Goal: Complete application form: Complete application form

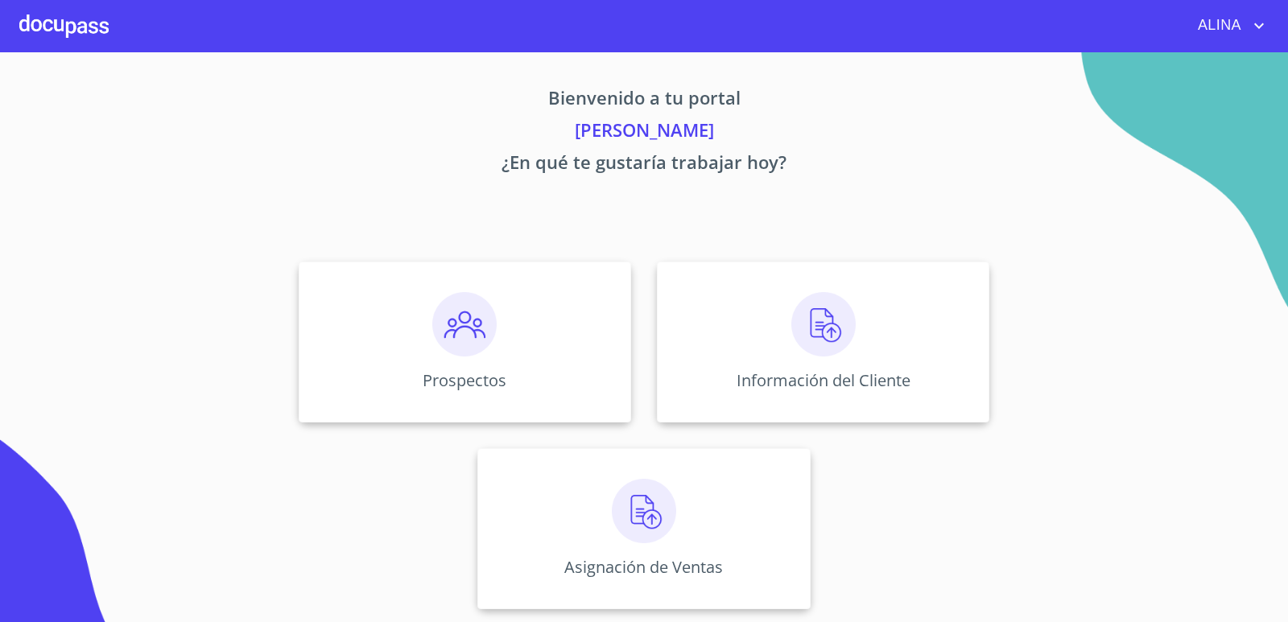
click at [1095, 314] on div "Prospectos Información del Cliente Asignación de Ventas" at bounding box center [644, 435] width 998 height 373
click at [766, 328] on div "Información del Cliente" at bounding box center [823, 342] width 332 height 161
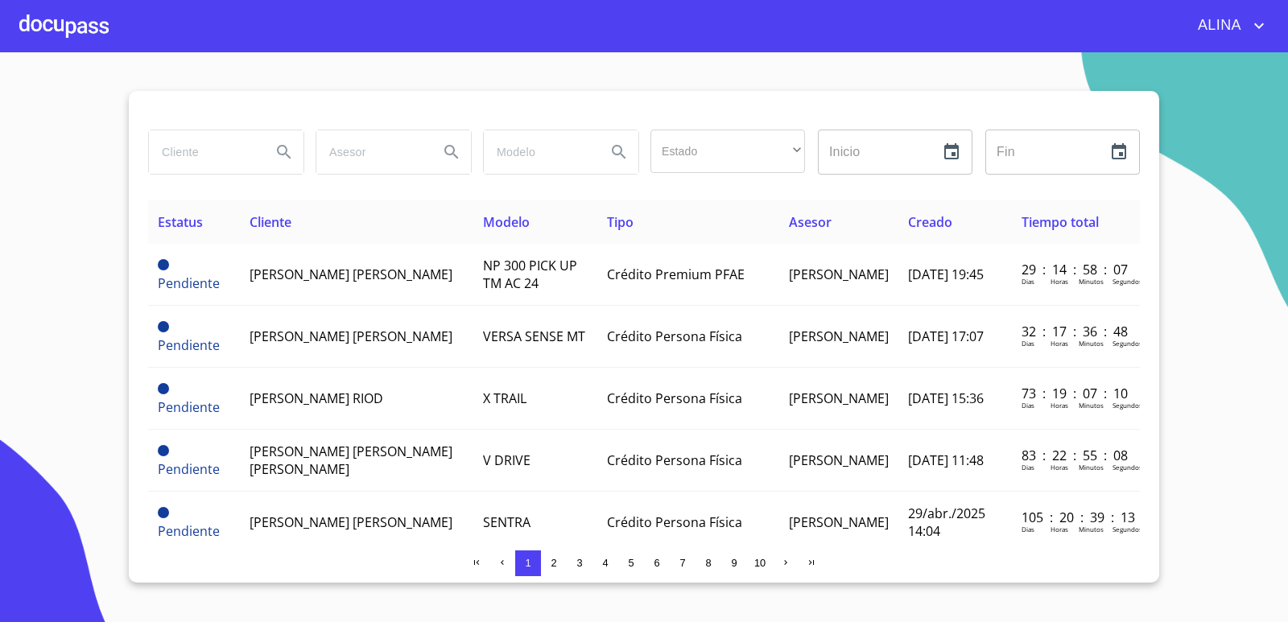
click at [43, 19] on div at bounding box center [63, 26] width 89 height 52
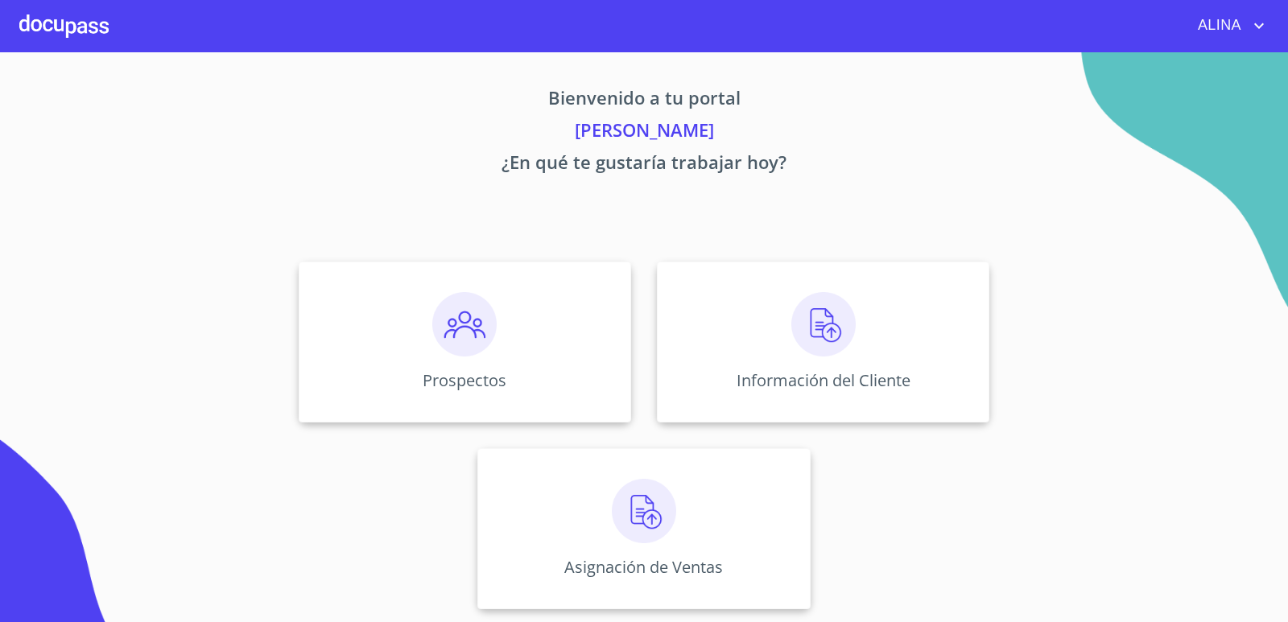
click at [61, 27] on div at bounding box center [63, 26] width 89 height 52
click at [591, 340] on div "Prospectos" at bounding box center [465, 342] width 332 height 161
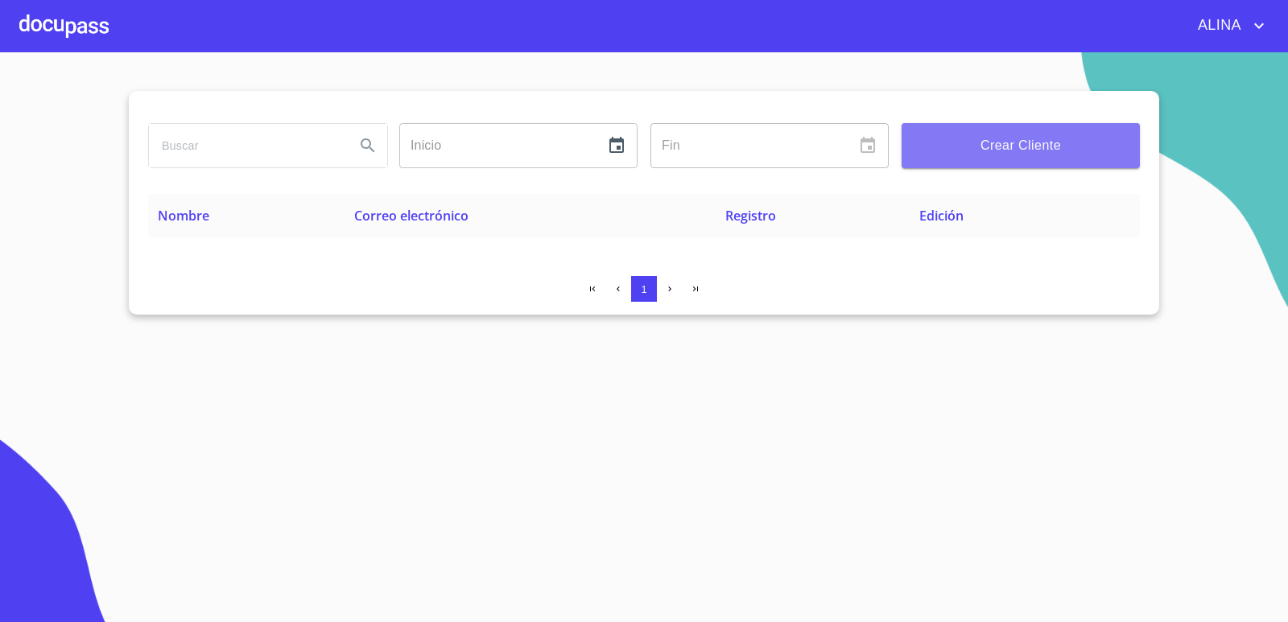
click at [1016, 139] on span "Crear Cliente" at bounding box center [1020, 145] width 212 height 23
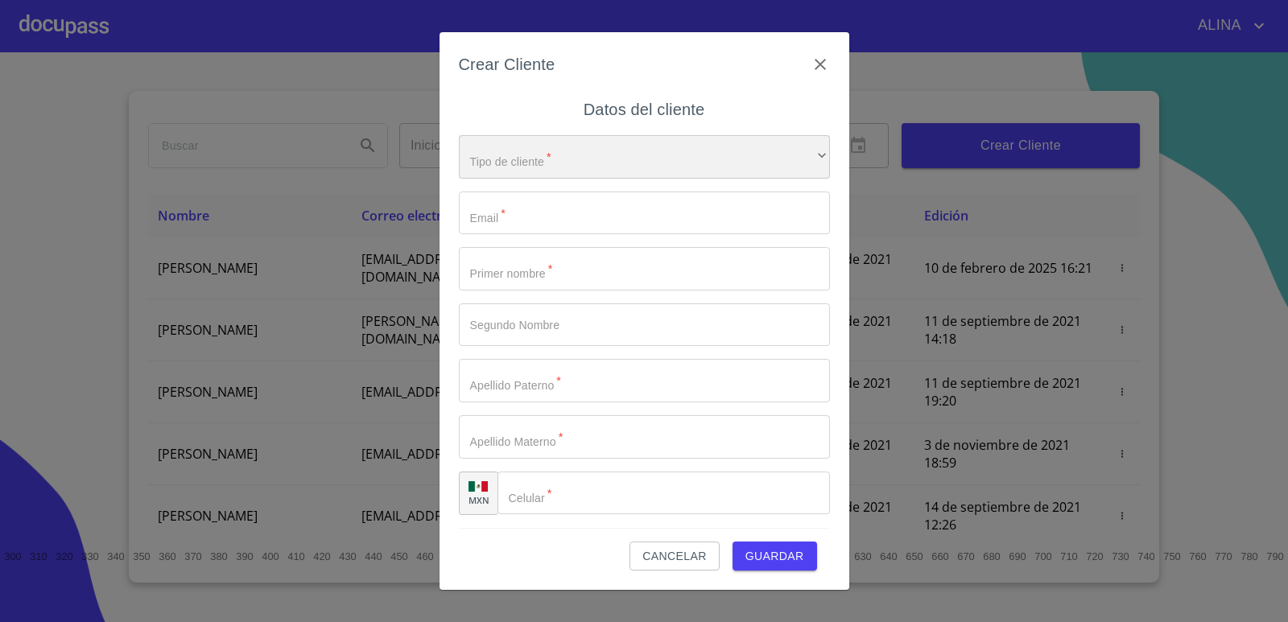
click at [776, 153] on div "​" at bounding box center [644, 156] width 371 height 43
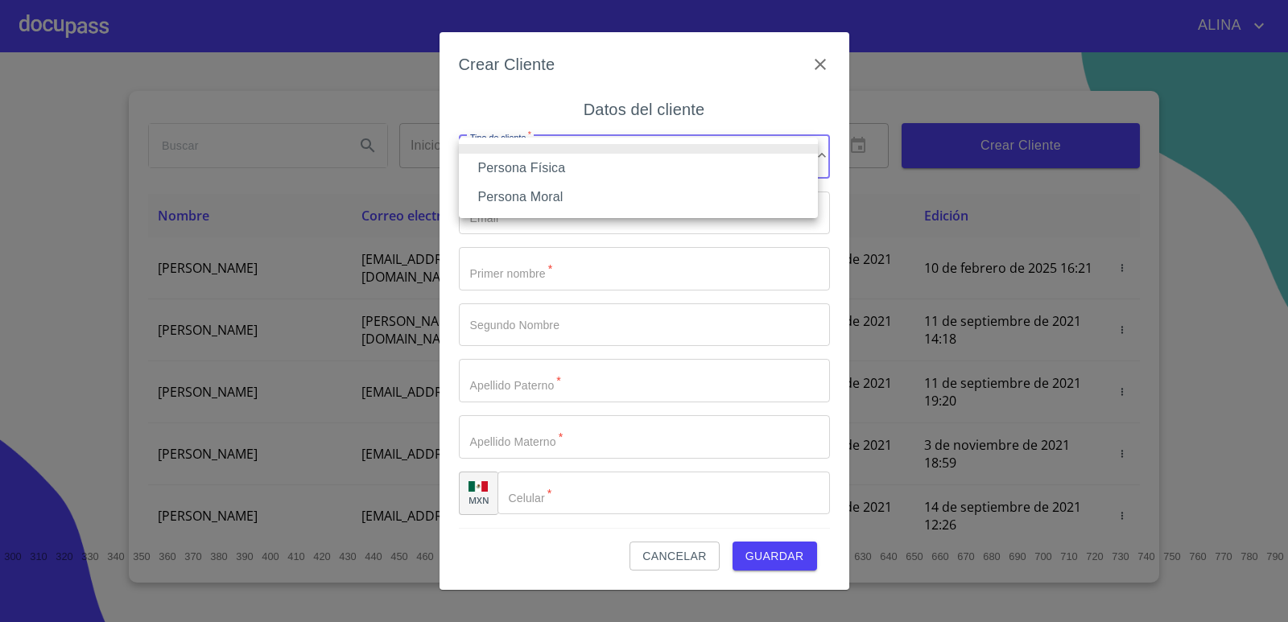
click at [555, 167] on li "Persona Física" at bounding box center [638, 168] width 359 height 29
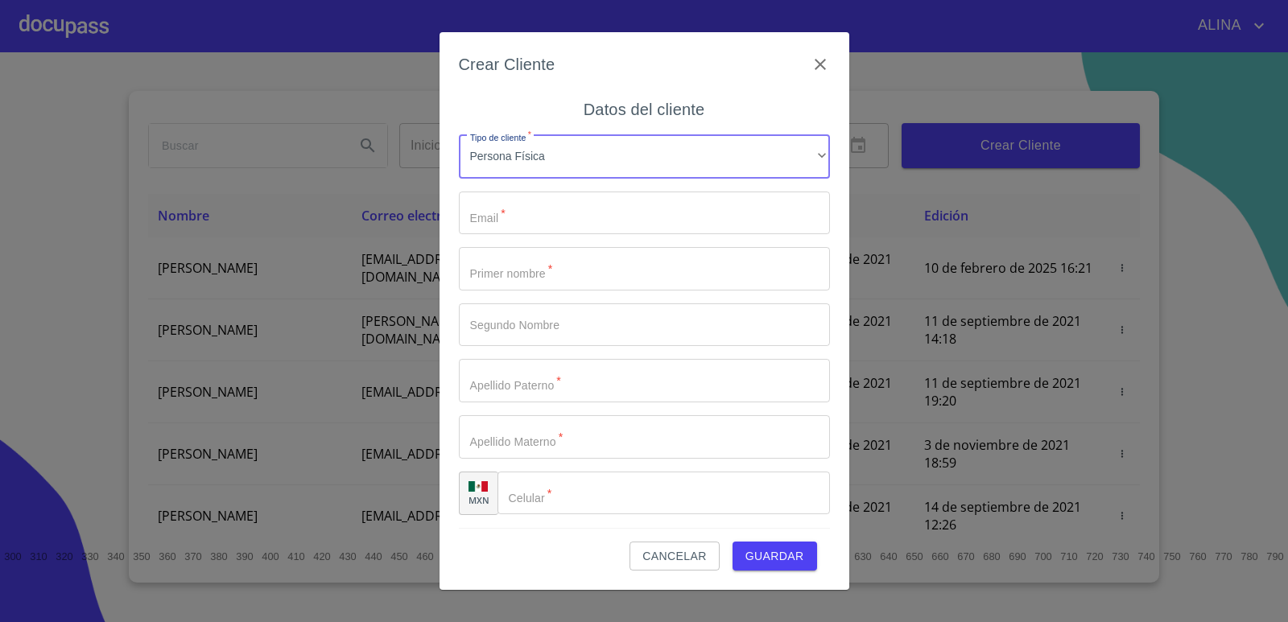
click at [536, 221] on input "Tipo de cliente   *" at bounding box center [644, 213] width 371 height 43
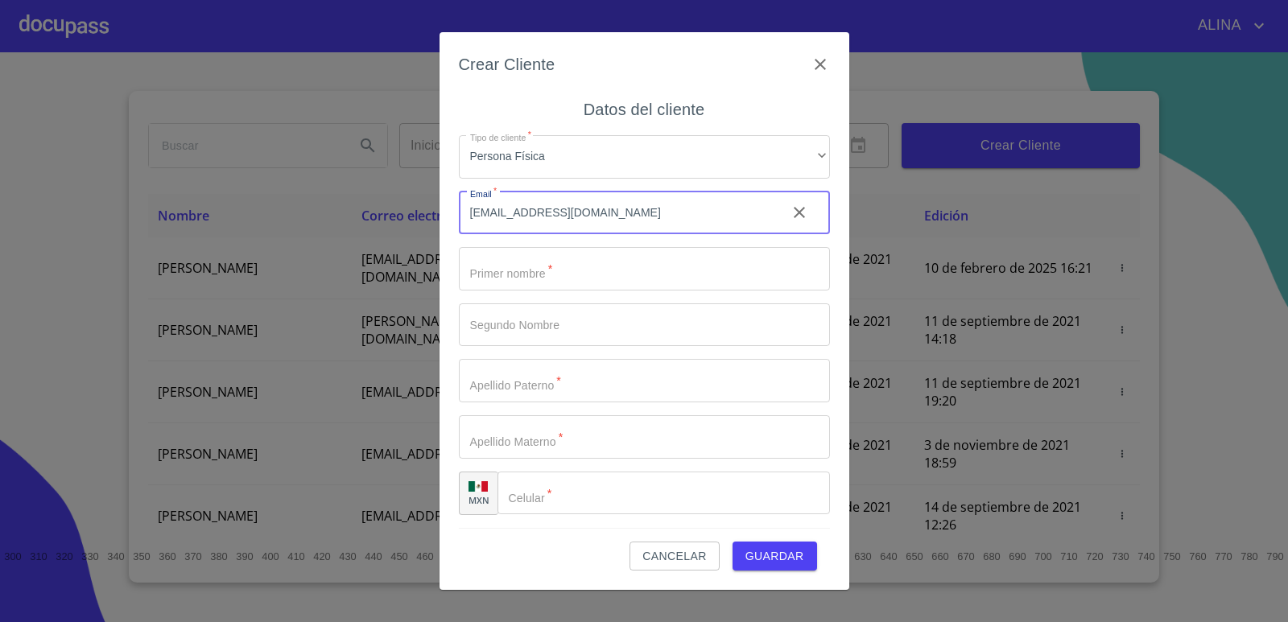
type input "[EMAIL_ADDRESS][DOMAIN_NAME]"
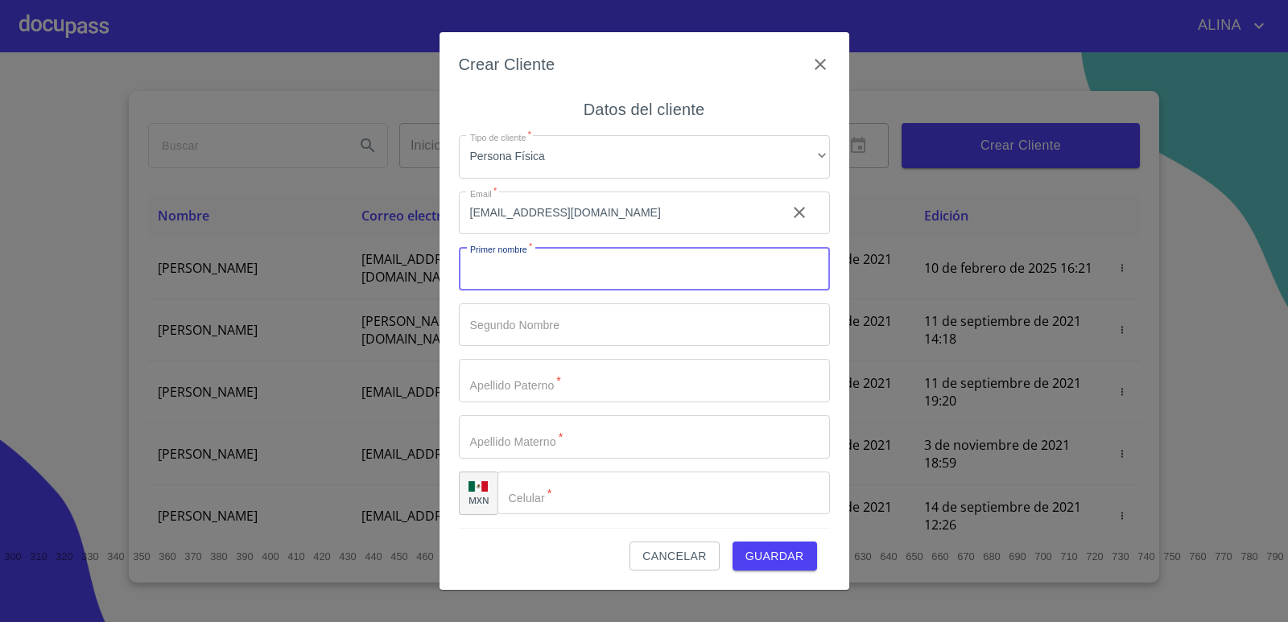
click at [554, 270] on input "Tipo de cliente   *" at bounding box center [644, 268] width 371 height 43
type input "FRANCISCO"
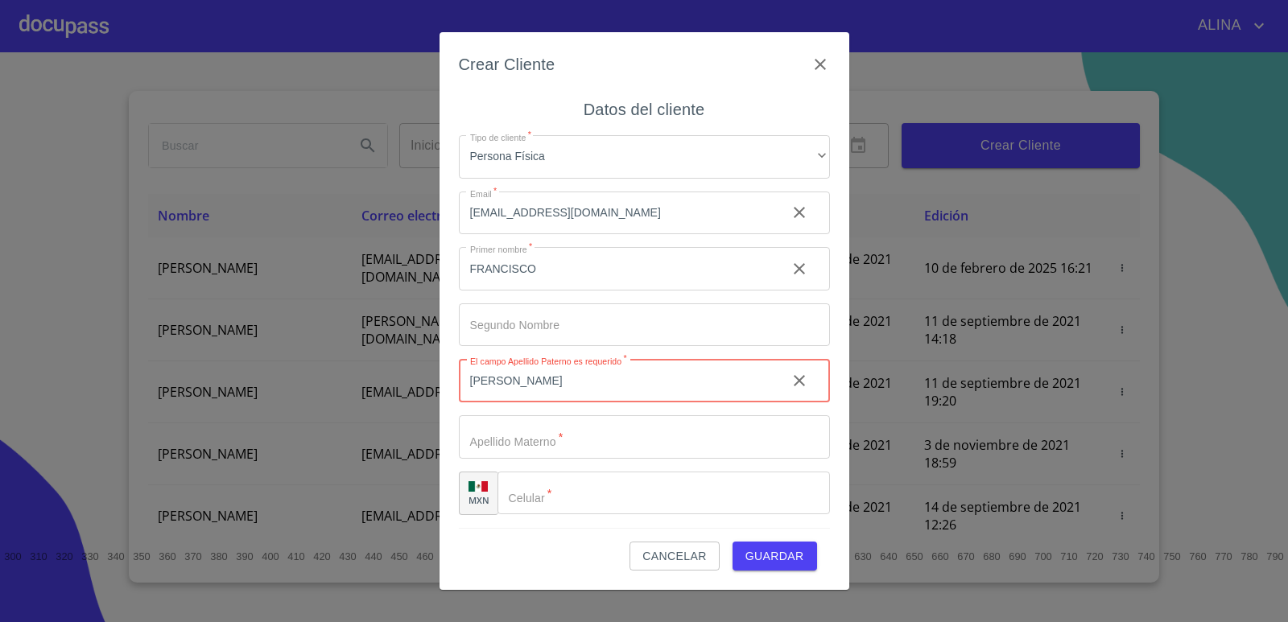
type input "[PERSON_NAME]"
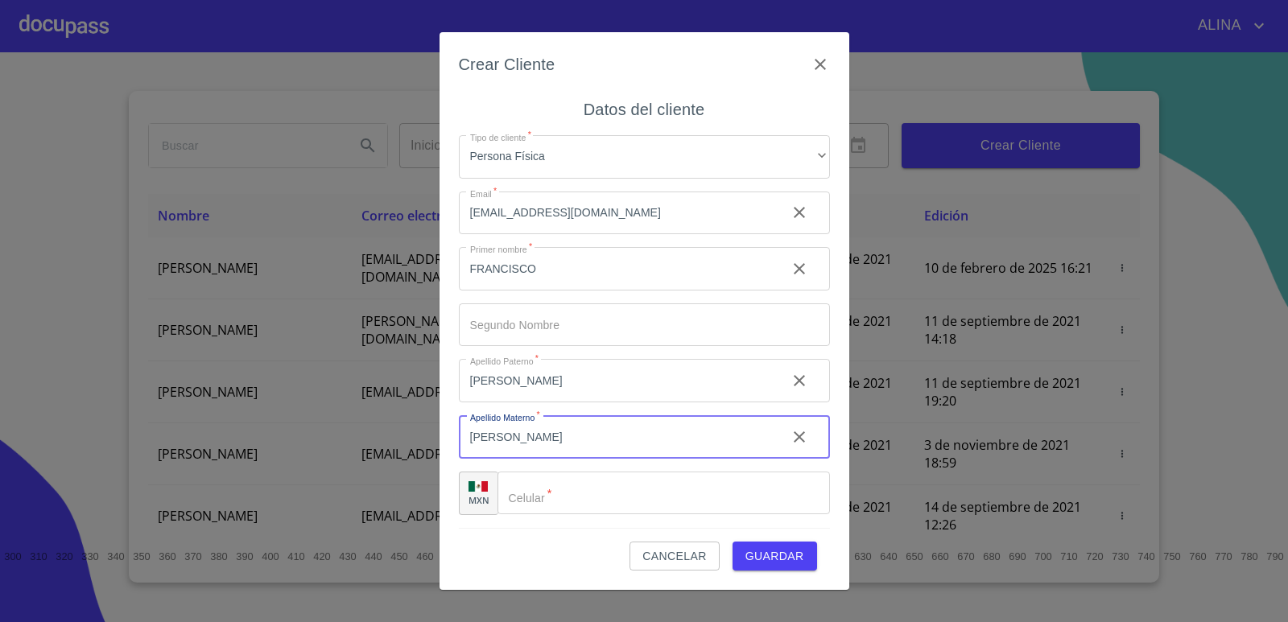
type input "[PERSON_NAME]"
click at [581, 501] on input "Tipo de cliente   *" at bounding box center [663, 493] width 332 height 43
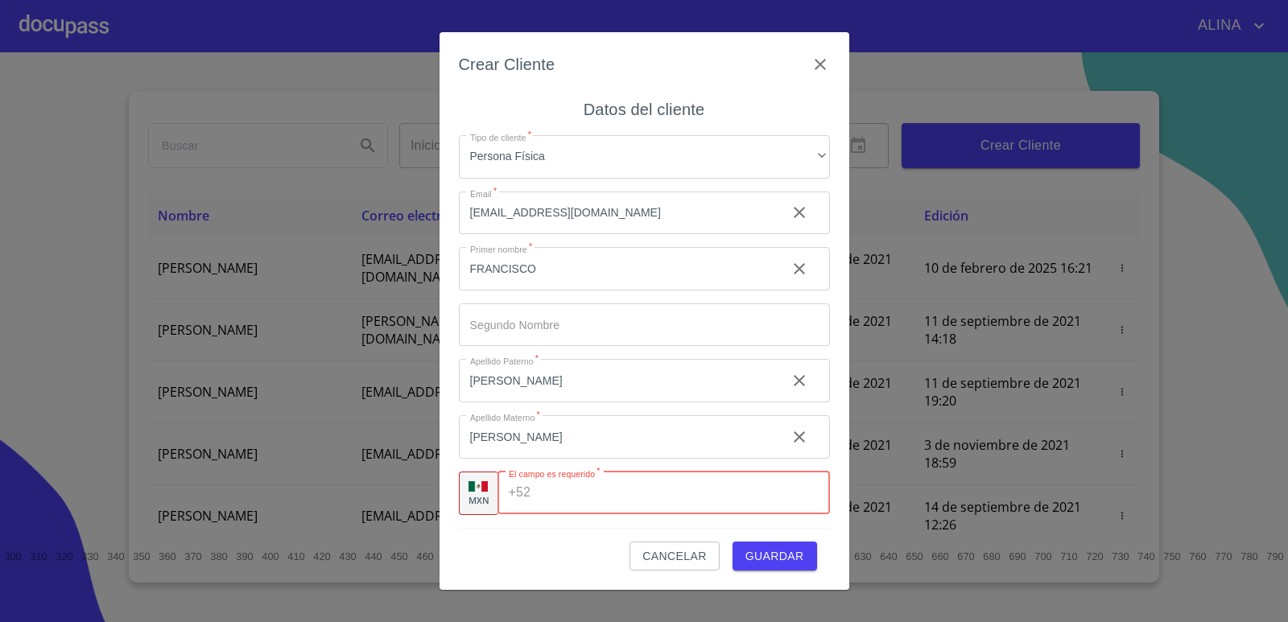
click at [596, 493] on input "Tipo de cliente   *" at bounding box center [683, 493] width 292 height 43
paste input "[PHONE_NUMBER]"
click at [758, 553] on span "Guardar" at bounding box center [774, 556] width 59 height 20
click at [590, 491] on input "[PHONE_NUMBER]" at bounding box center [658, 493] width 242 height 43
type input "[PHONE_NUMBER]"
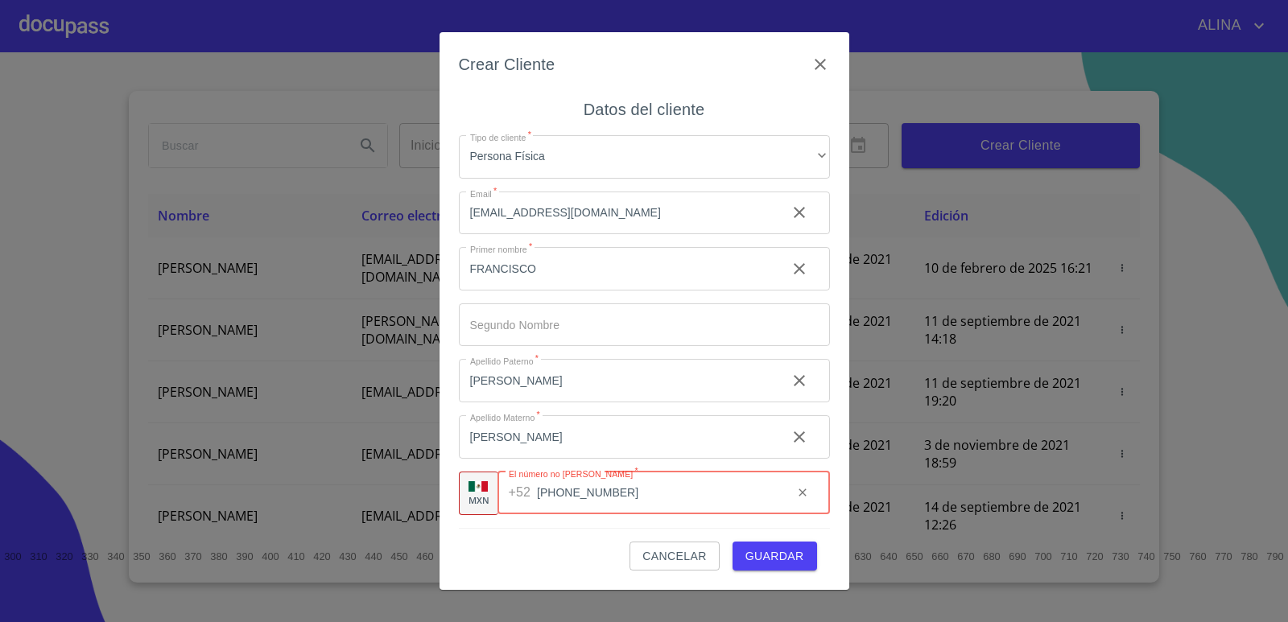
click at [765, 554] on span "Guardar" at bounding box center [774, 556] width 59 height 20
drag, startPoint x: 691, startPoint y: 504, endPoint x: 447, endPoint y: 509, distance: 244.7
click at [447, 509] on div "Crear Cliente Datos del cliente Tipo de cliente   * Persona Física ​ Email   * …" at bounding box center [644, 311] width 410 height 558
type input "[PHONE_NUMBER]"
click at [750, 551] on span "Guardar" at bounding box center [774, 556] width 59 height 20
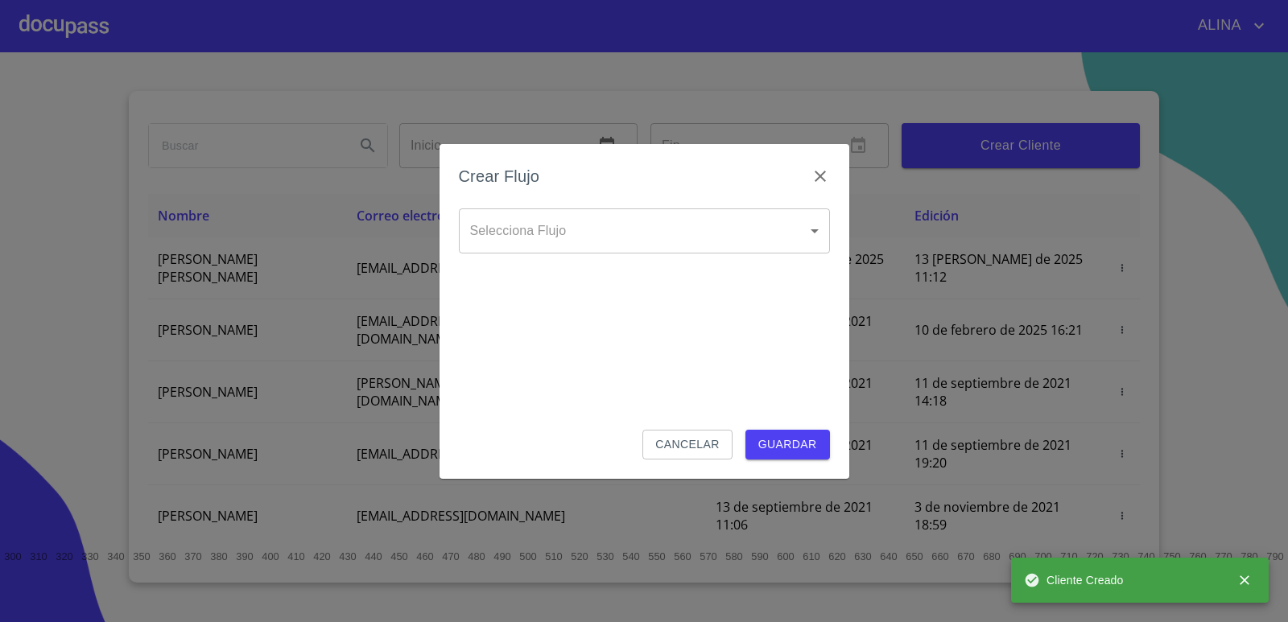
click at [641, 229] on body "[PERSON_NAME] ​ Fin ​ Crear Cliente Nombre Correo electrónico Registro Edición …" at bounding box center [644, 311] width 1288 height 622
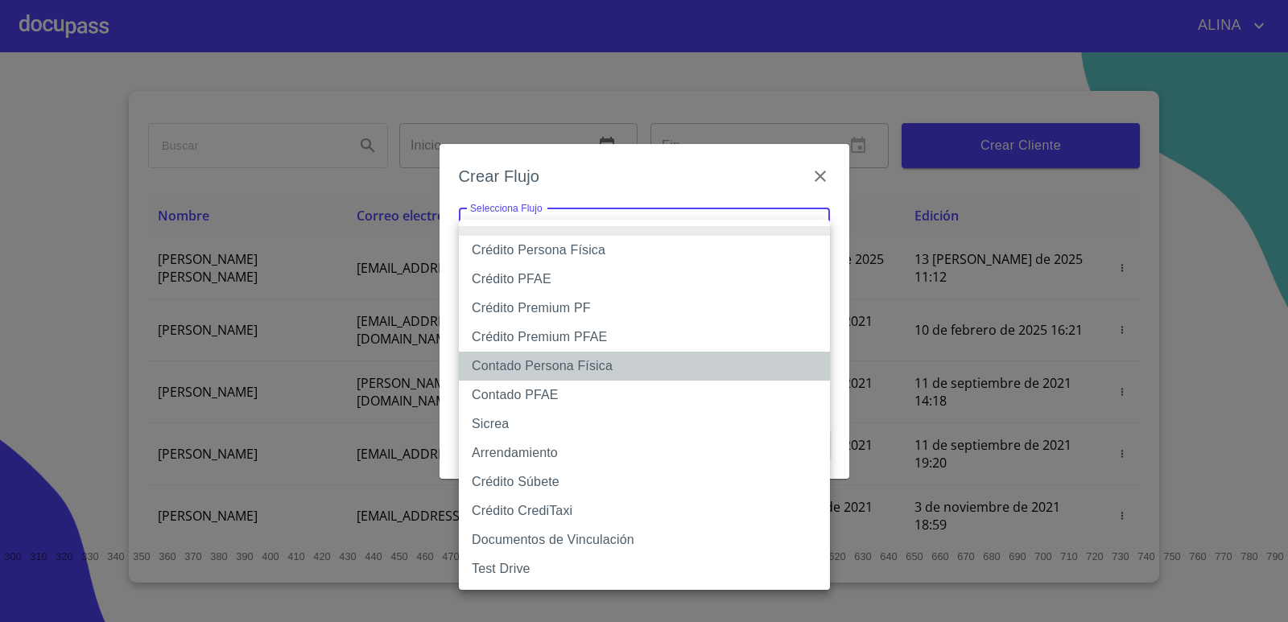
click at [579, 369] on li "Contado Persona Física" at bounding box center [644, 366] width 371 height 29
type input "60bf975b0d9865ccc2471536"
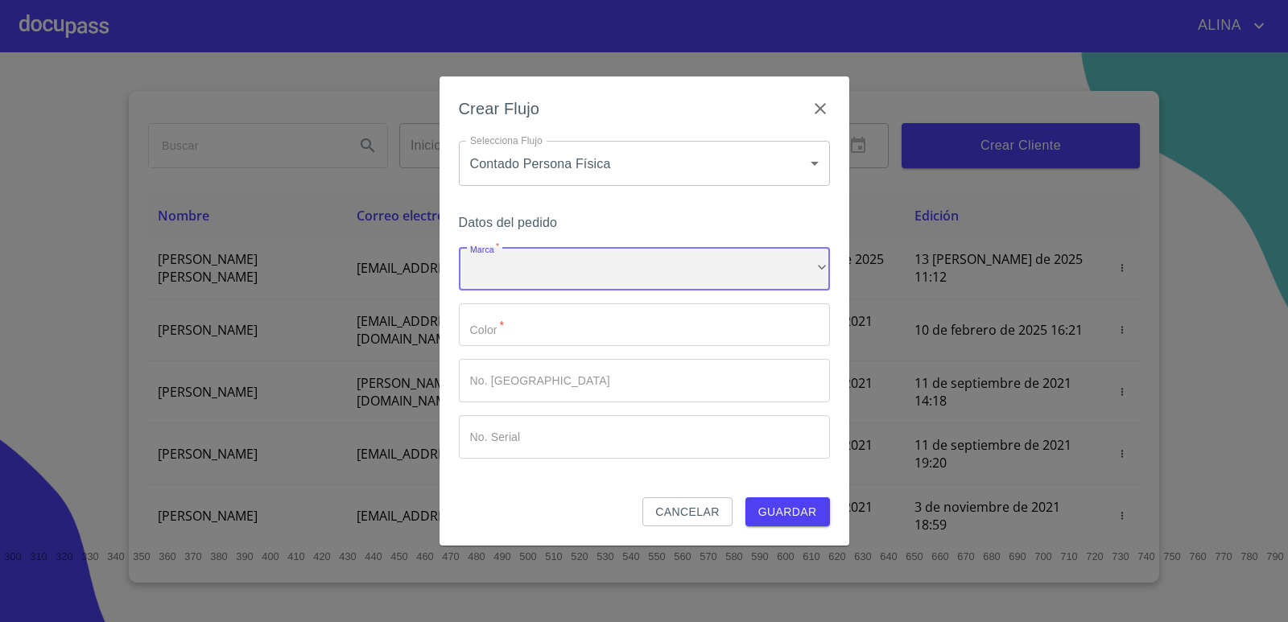
click at [538, 263] on div "​" at bounding box center [644, 268] width 371 height 43
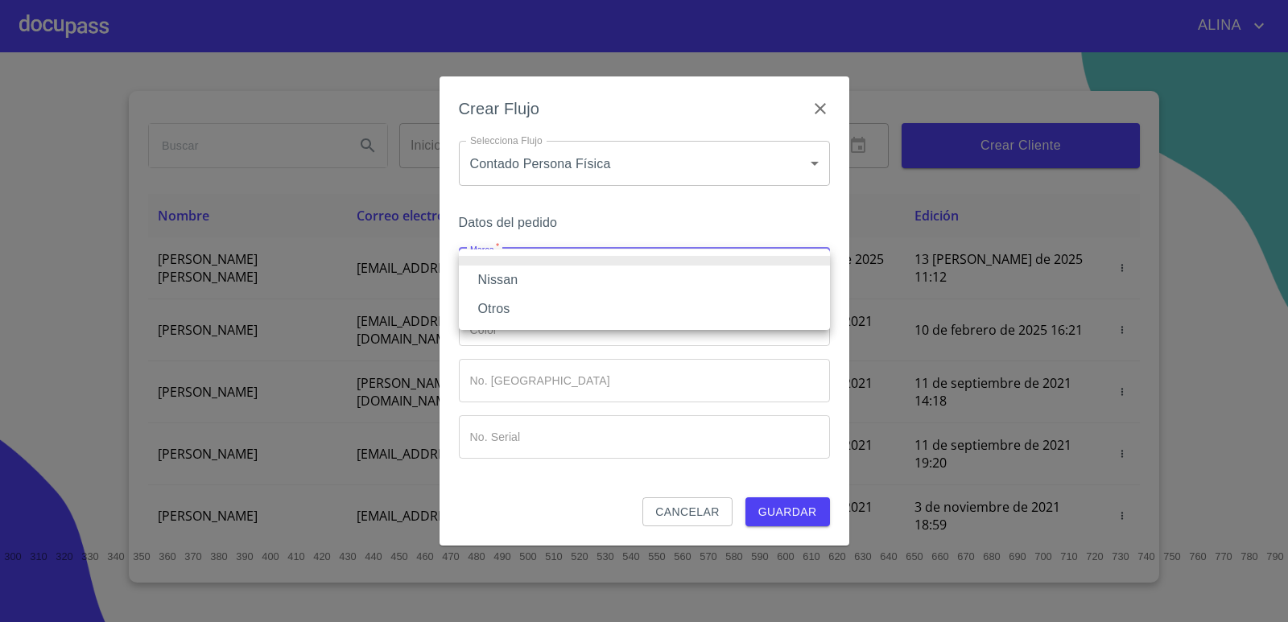
click at [501, 281] on li "Nissan" at bounding box center [644, 280] width 371 height 29
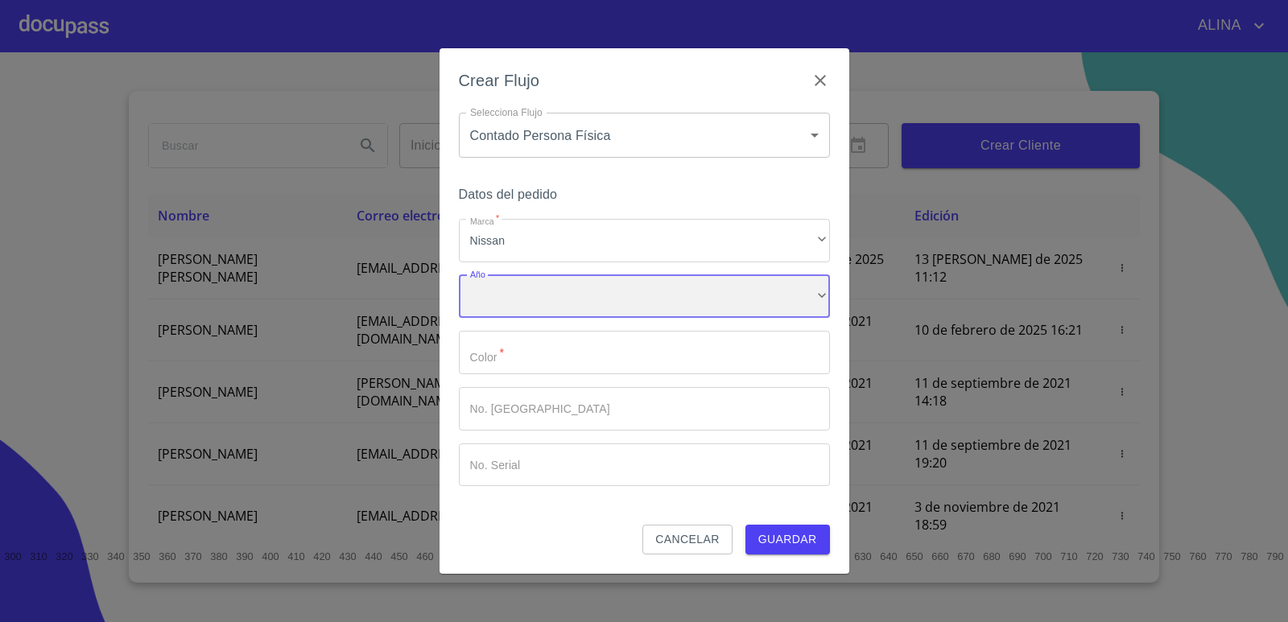
click at [525, 291] on div "​" at bounding box center [644, 296] width 371 height 43
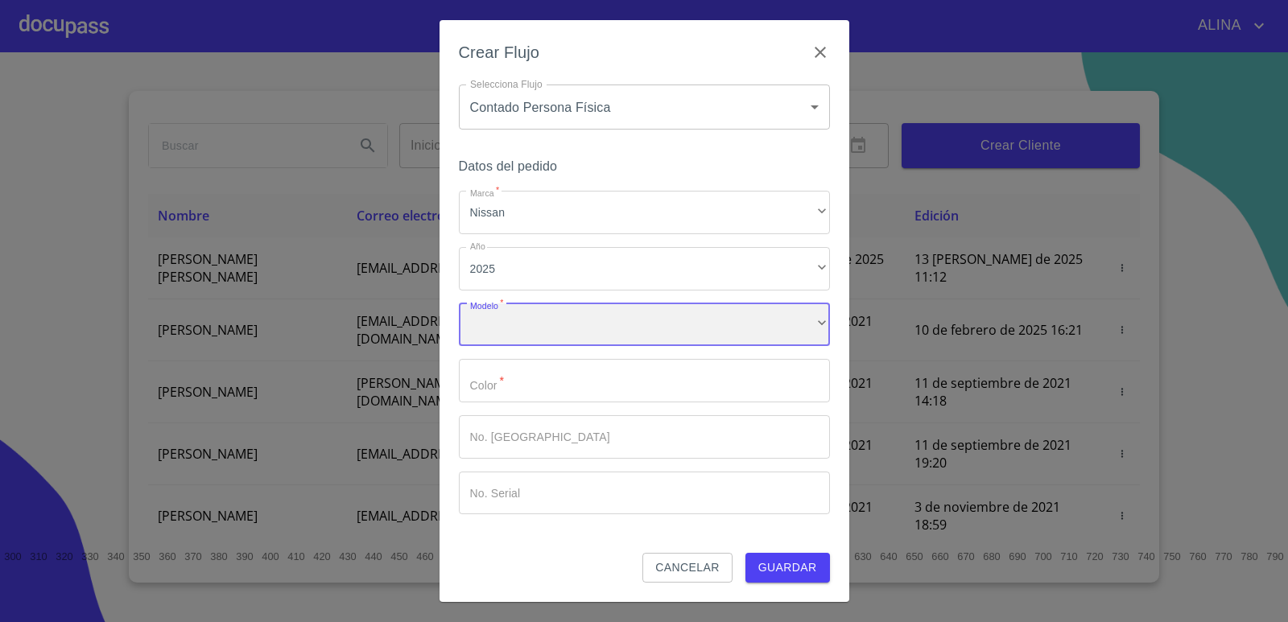
click at [558, 333] on div "​" at bounding box center [644, 324] width 371 height 43
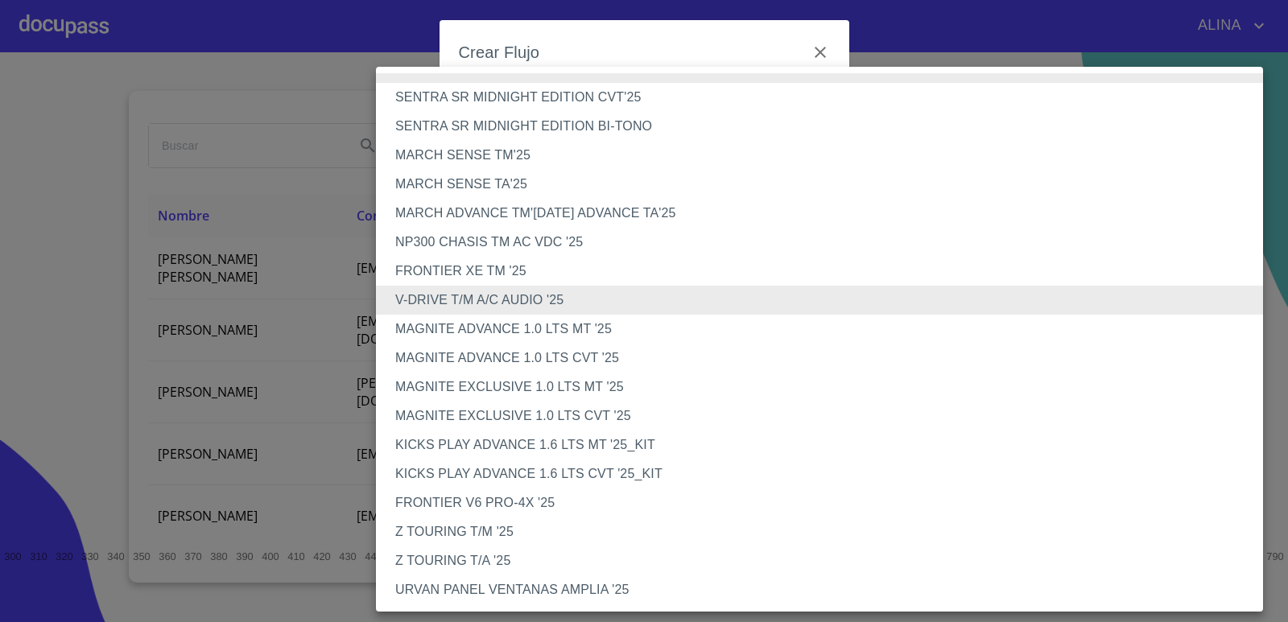
scroll to position [367, 0]
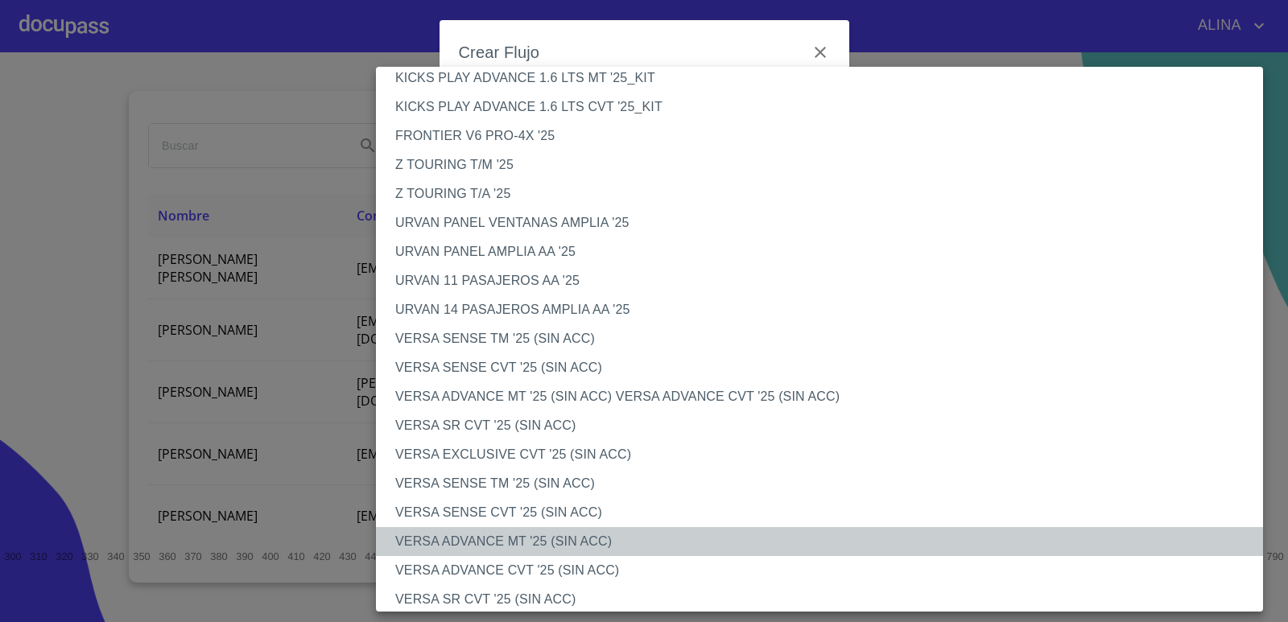
click at [515, 533] on li "VERSA ADVANCE MT '25 (SIN ACC)" at bounding box center [825, 541] width 899 height 29
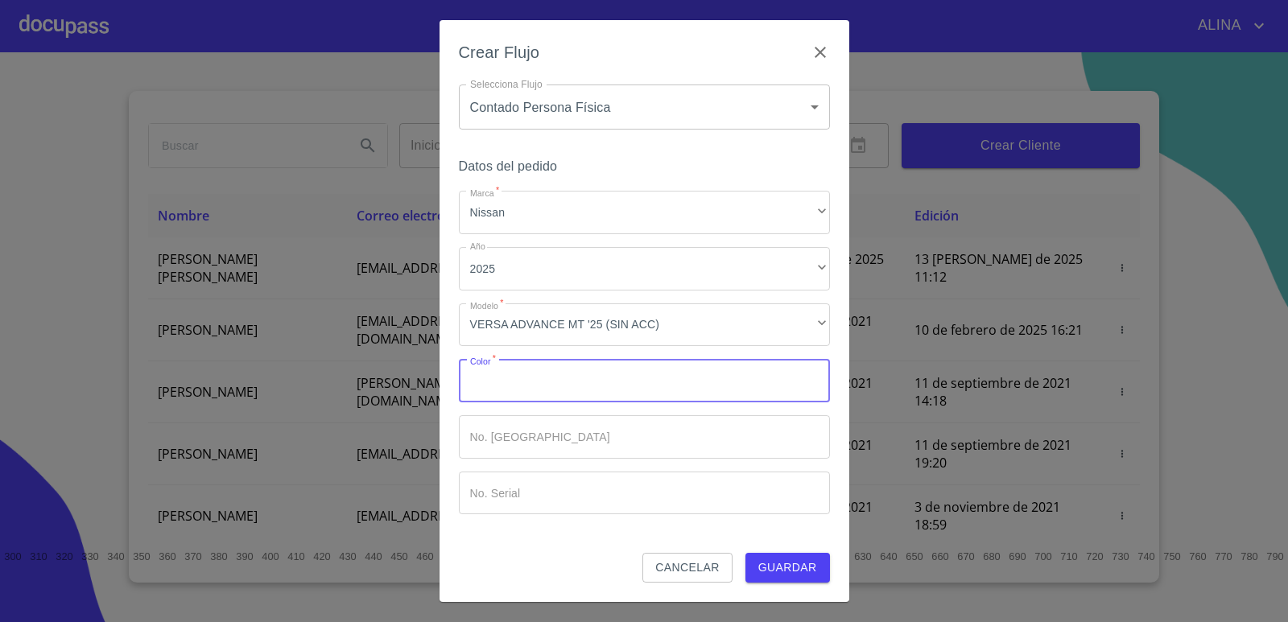
click at [540, 389] on input "Marca   *" at bounding box center [644, 380] width 371 height 43
type input "BLANCO"
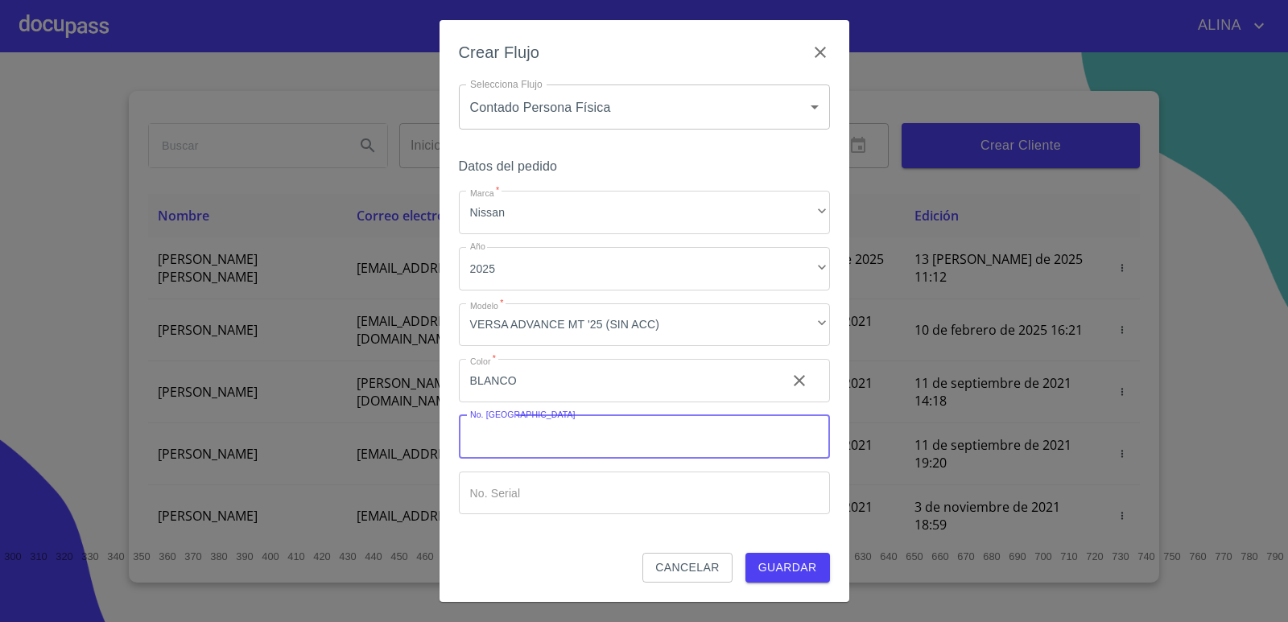
click at [558, 439] on input "Marca   *" at bounding box center [644, 436] width 371 height 43
type input "148704"
click at [778, 575] on span "Guardar" at bounding box center [787, 568] width 59 height 20
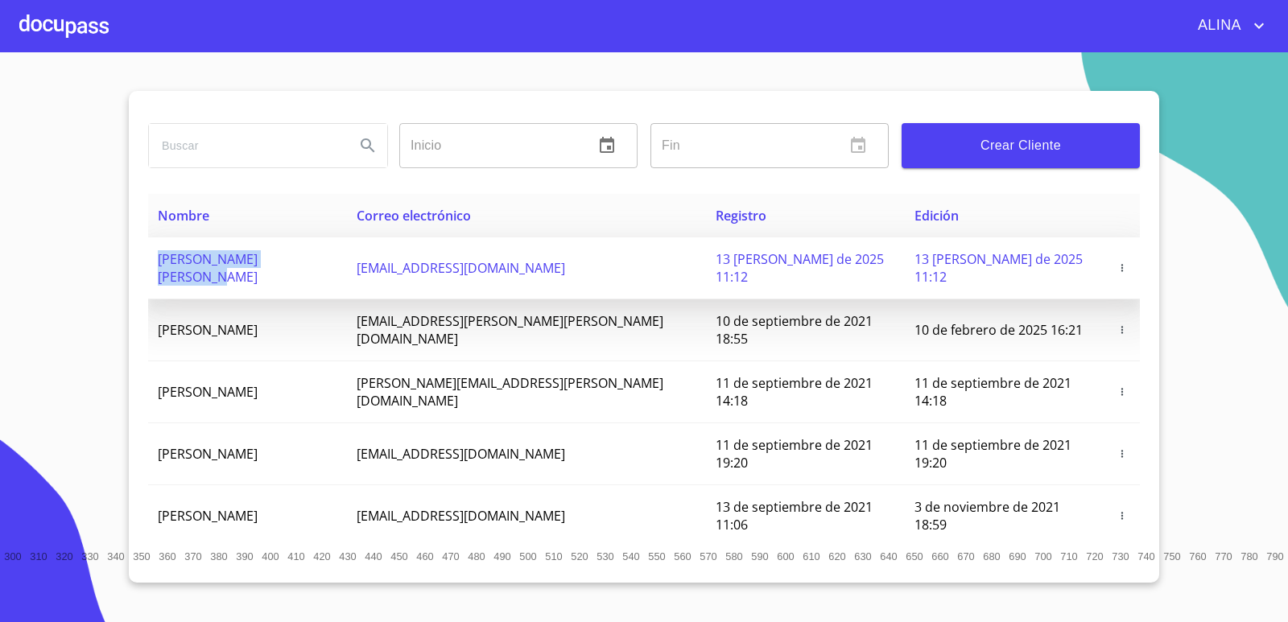
copy span "[PERSON_NAME] [PERSON_NAME]"
drag, startPoint x: 156, startPoint y: 263, endPoint x: 349, endPoint y: 261, distance: 193.2
click at [347, 261] on td "[PERSON_NAME] [PERSON_NAME]" at bounding box center [247, 268] width 199 height 62
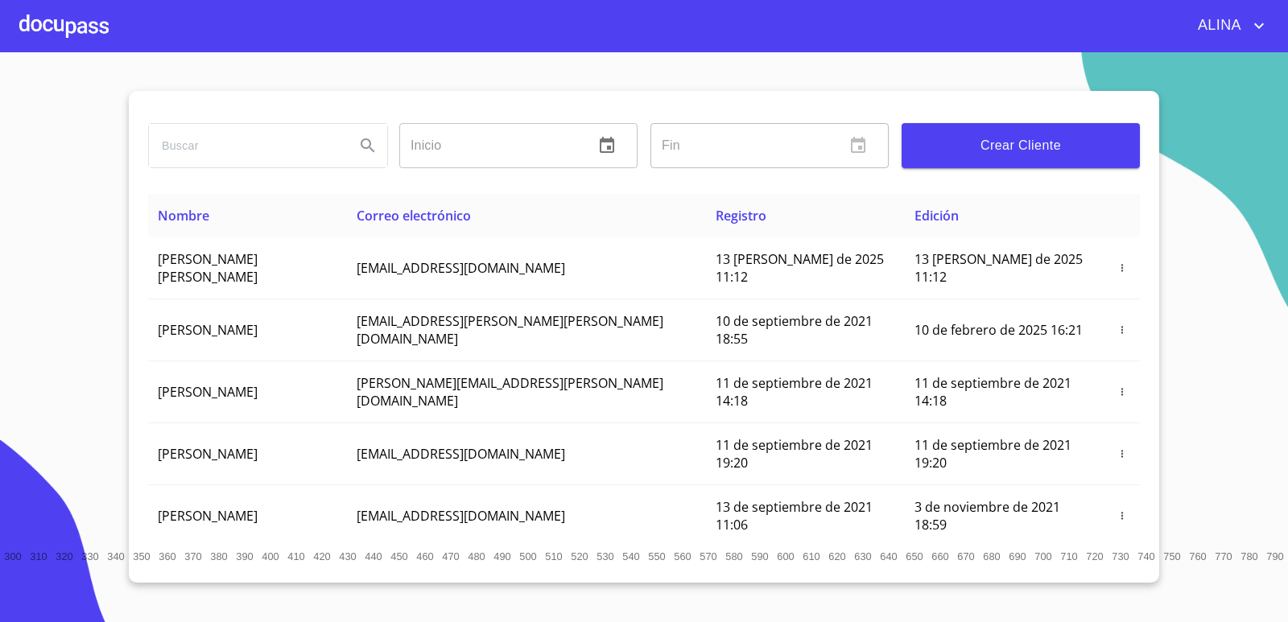
click at [111, 25] on div "ALINA" at bounding box center [689, 26] width 1160 height 26
click at [68, 30] on div at bounding box center [63, 26] width 89 height 52
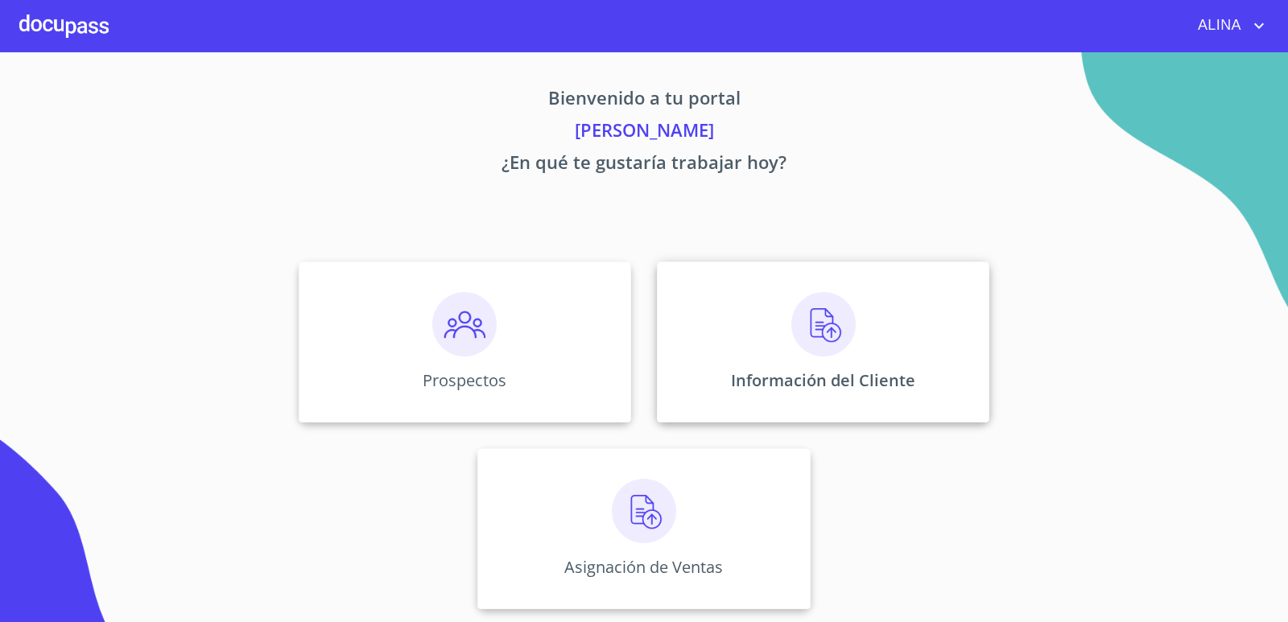
click at [739, 326] on div "Información del Cliente" at bounding box center [823, 342] width 332 height 161
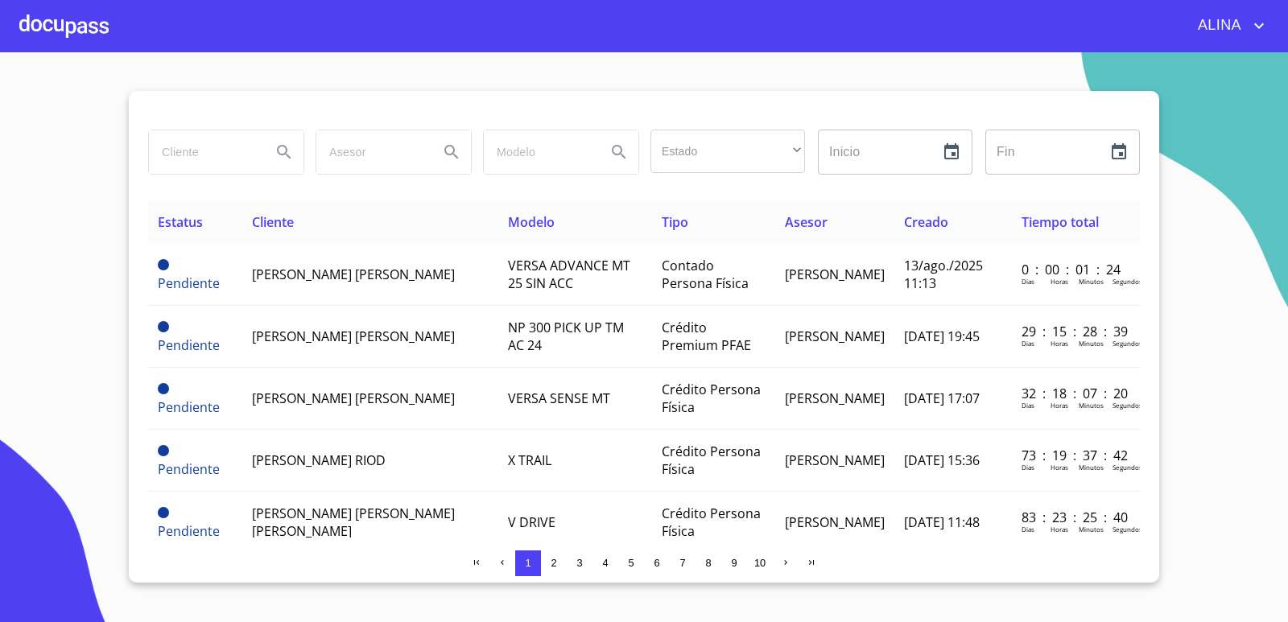
click at [200, 148] on input "search" at bounding box center [203, 151] width 109 height 43
paste input "[PERSON_NAME] [PERSON_NAME]"
type input "[PERSON_NAME] [PERSON_NAME]"
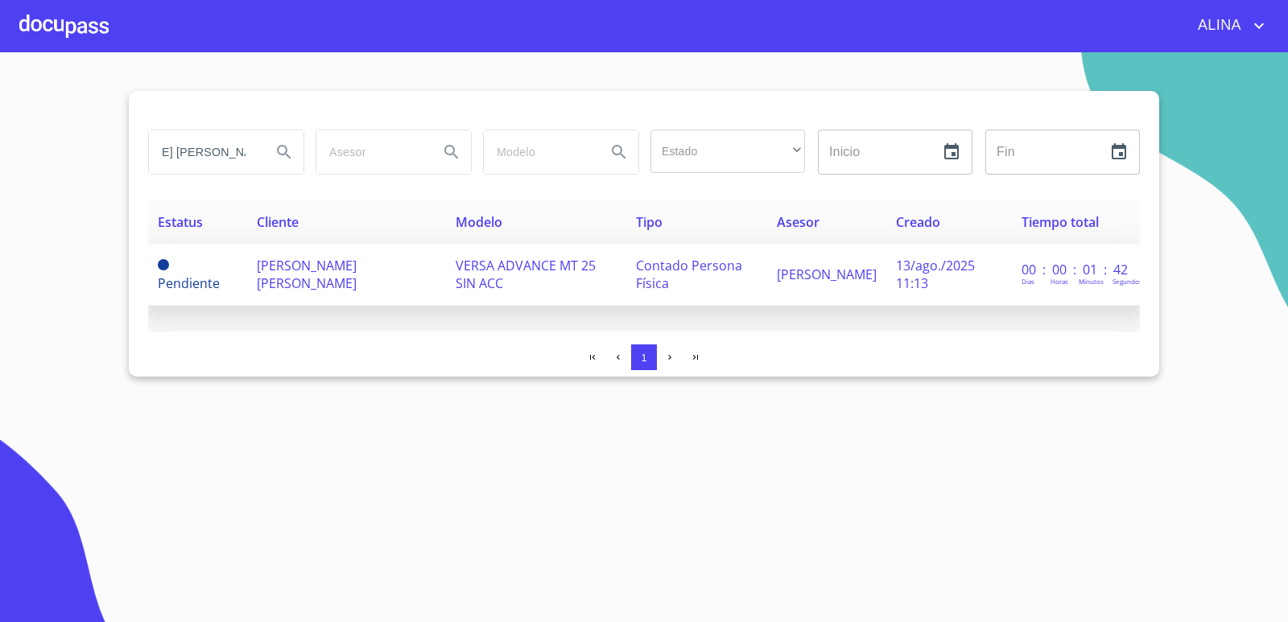
scroll to position [0, 0]
click at [295, 264] on span "[PERSON_NAME] [PERSON_NAME]" at bounding box center [307, 274] width 100 height 35
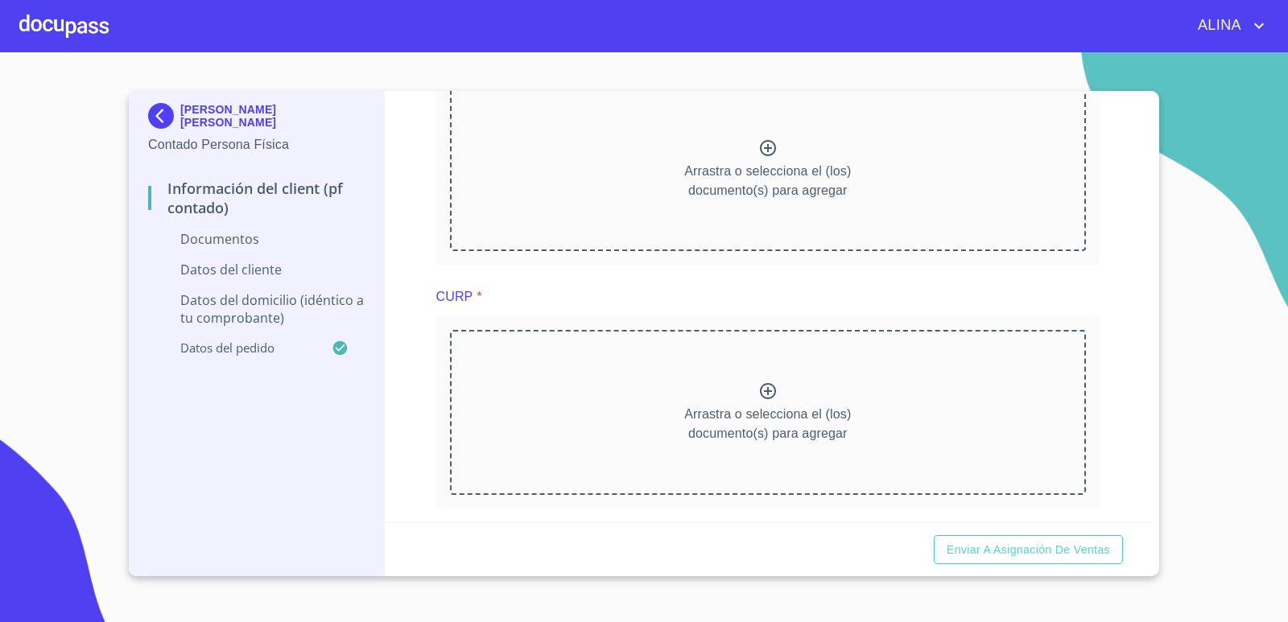
scroll to position [966, 0]
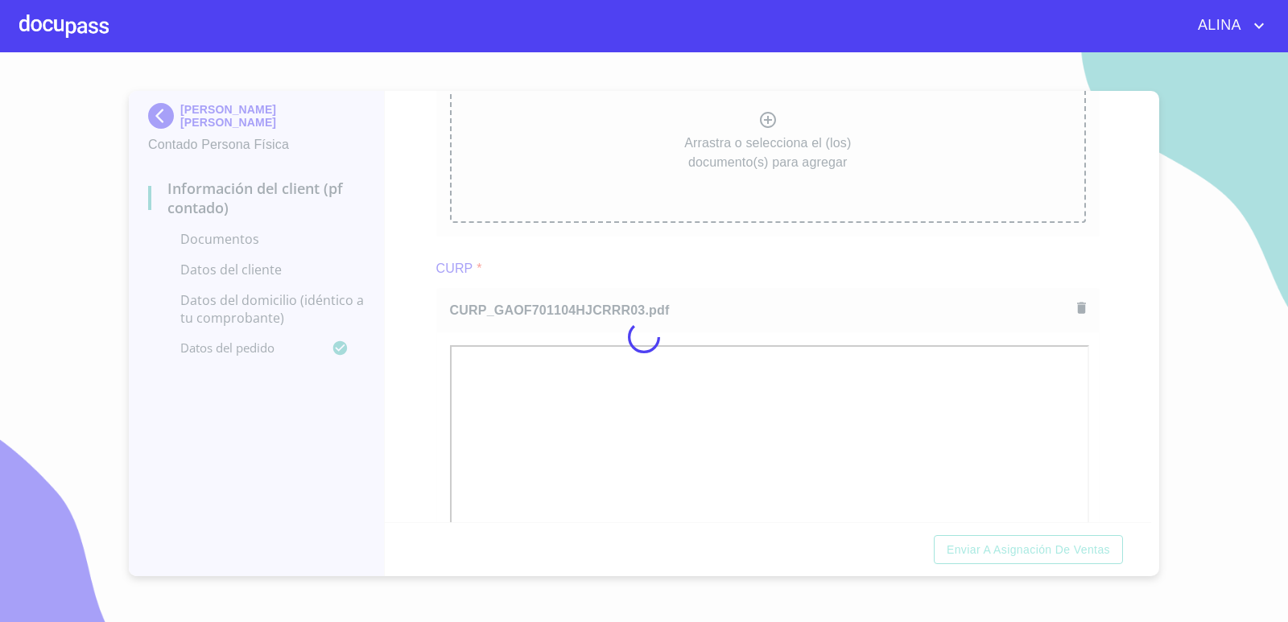
click at [719, 286] on div at bounding box center [644, 337] width 1288 height 570
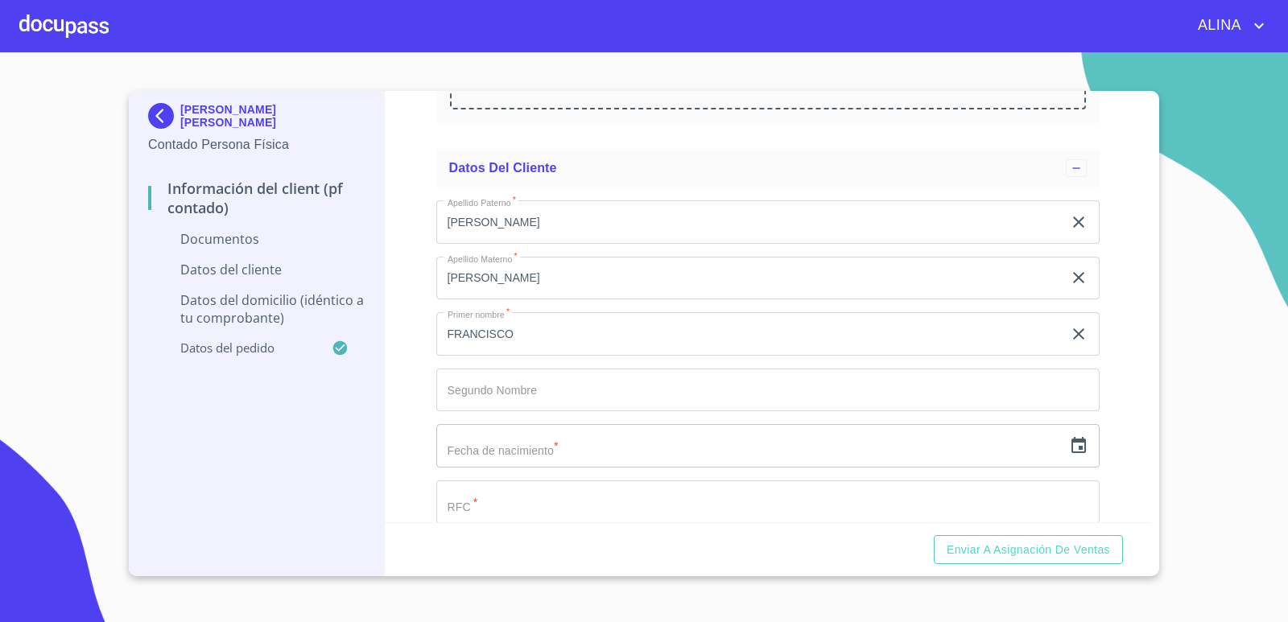
scroll to position [2092, 0]
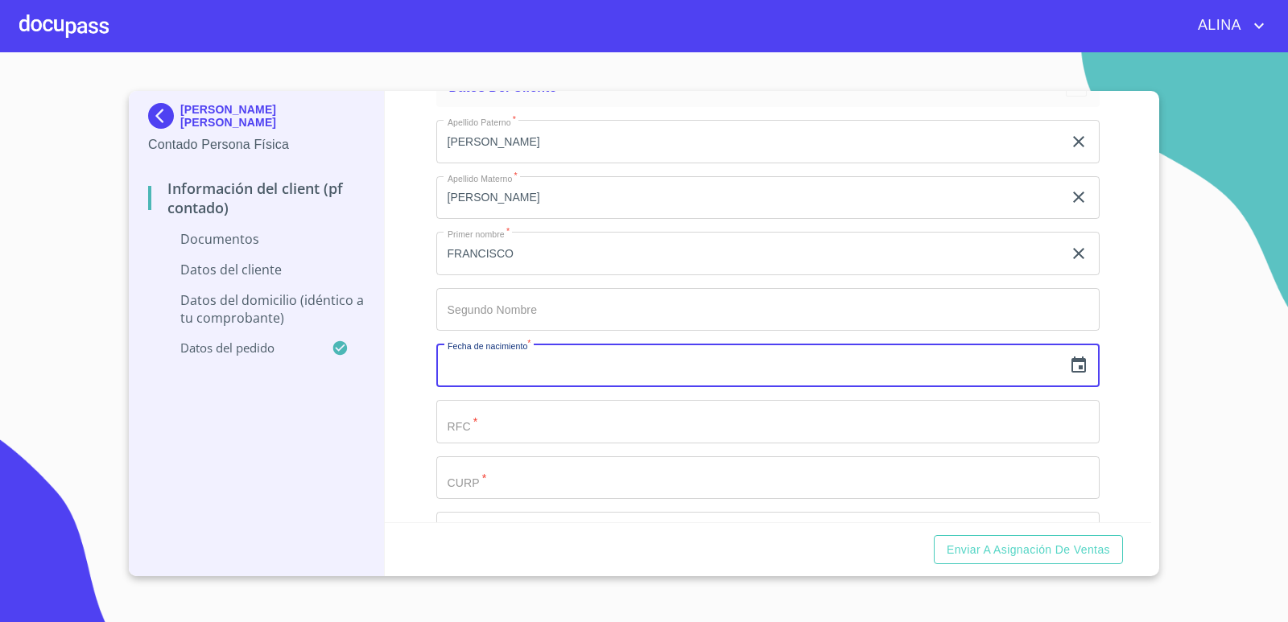
click at [554, 376] on input "text" at bounding box center [749, 365] width 627 height 43
click at [1073, 365] on icon "button" at bounding box center [1078, 365] width 14 height 16
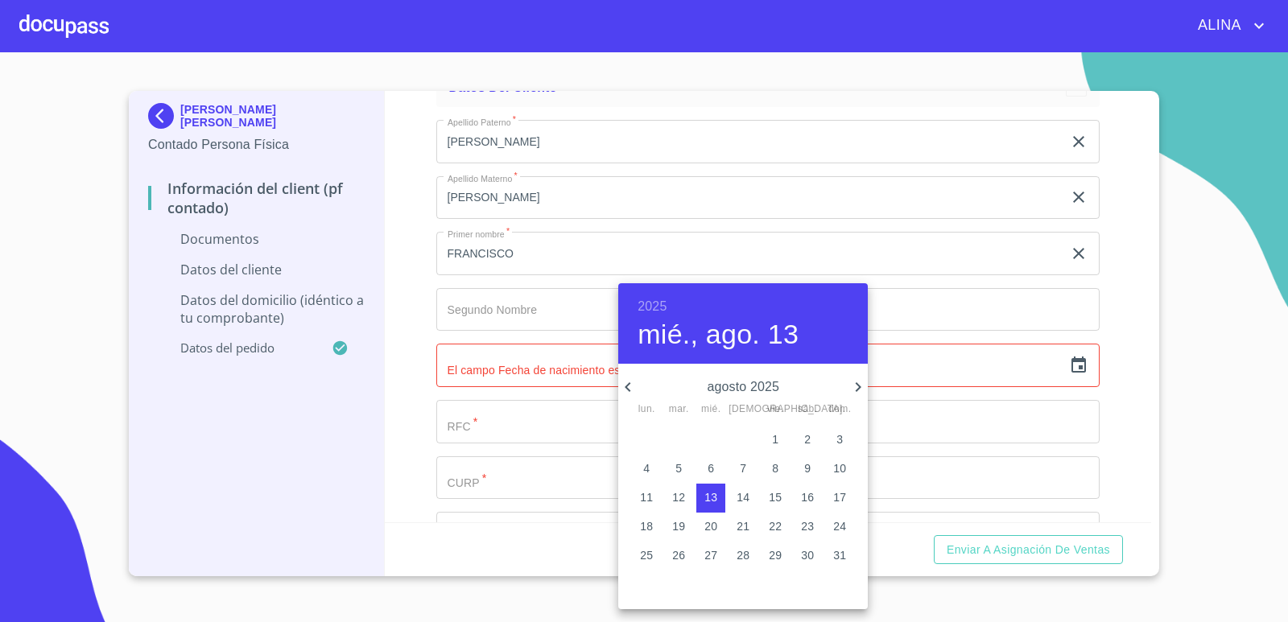
click at [653, 299] on h6 "2025" at bounding box center [651, 306] width 29 height 23
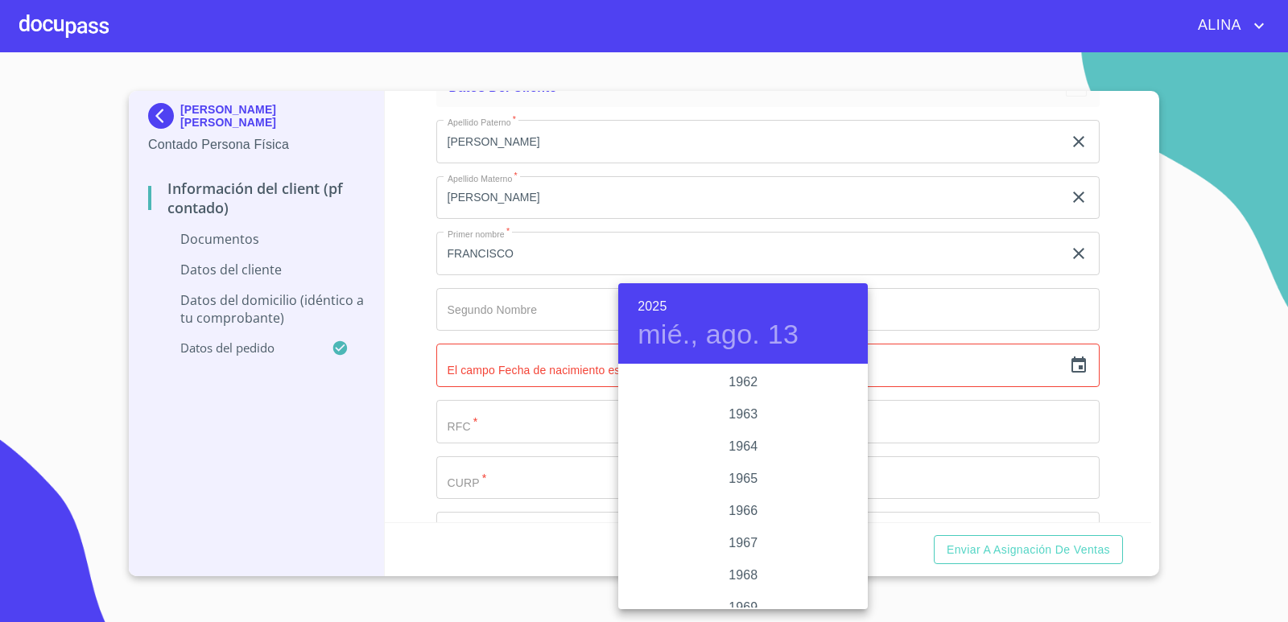
scroll to position [1271, 0]
click at [743, 560] on div "1970" at bounding box center [742, 559] width 249 height 32
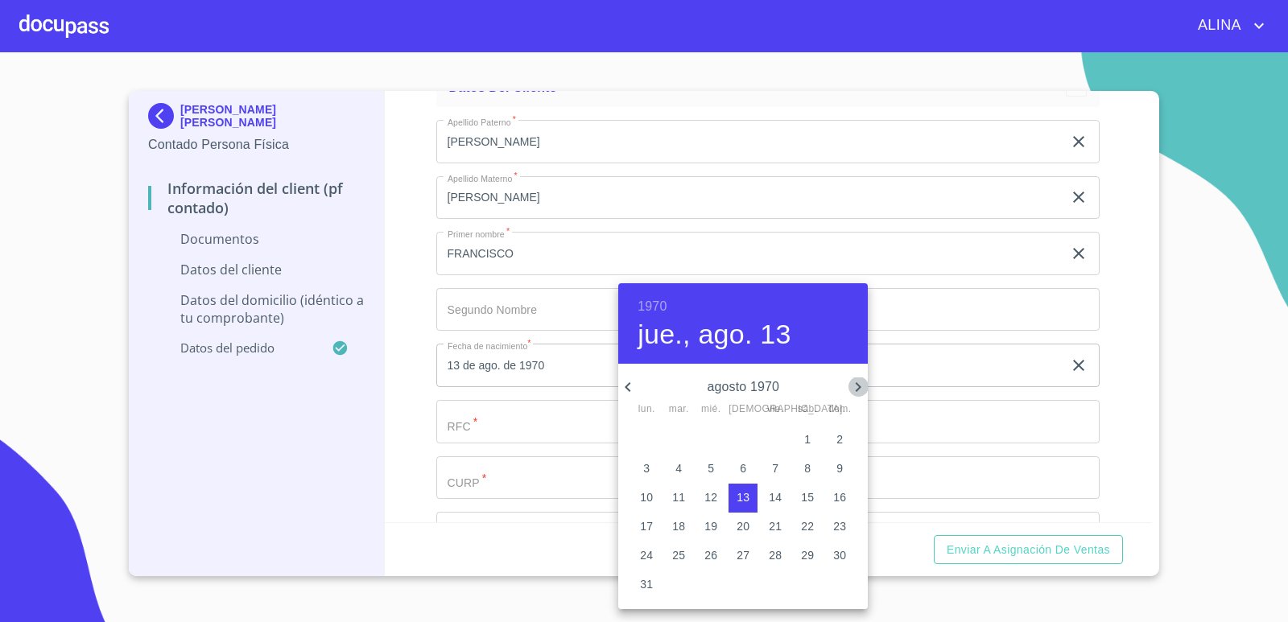
click at [863, 392] on icon "button" at bounding box center [857, 386] width 19 height 19
click at [624, 387] on icon "button" at bounding box center [627, 386] width 19 height 19
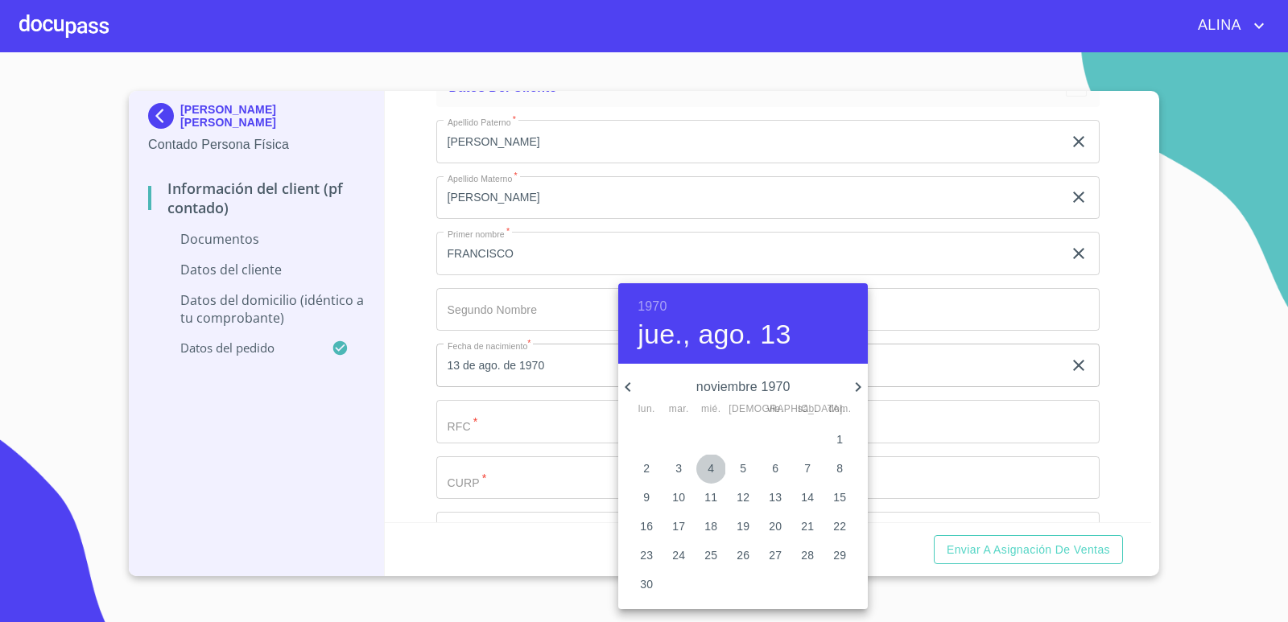
click at [712, 469] on p "4" at bounding box center [710, 468] width 6 height 16
type input "4 de nov. de 1970"
click at [1113, 460] on div at bounding box center [644, 311] width 1288 height 622
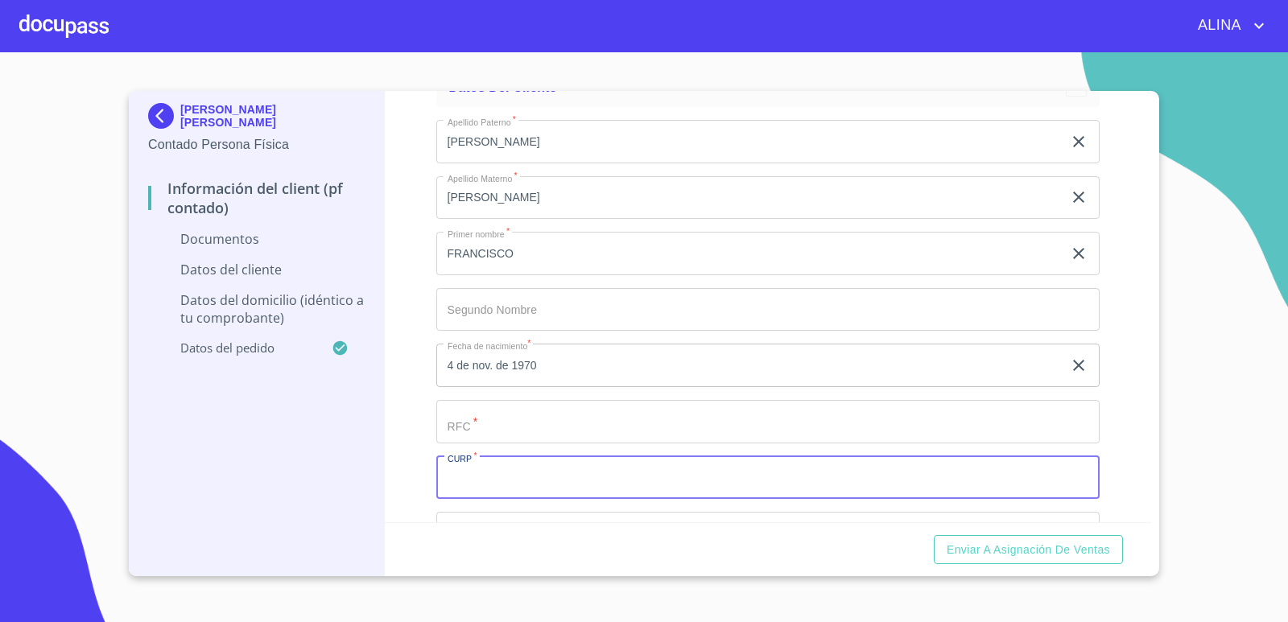
click at [606, 479] on input "Documento de identificación.   *" at bounding box center [768, 477] width 664 height 43
type input "GAOF701104HJCRRR03"
drag, startPoint x: 448, startPoint y: 478, endPoint x: 513, endPoint y: 484, distance: 65.4
click at [513, 484] on input "GAOF701104HJCRRR03" at bounding box center [749, 477] width 627 height 43
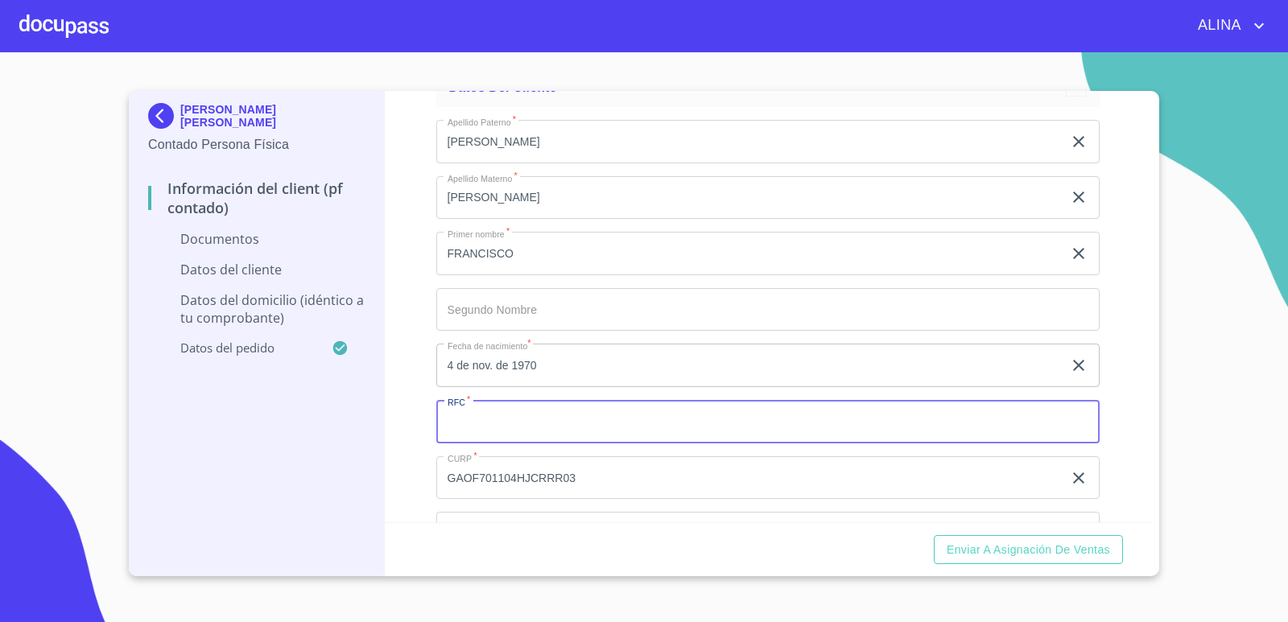
click at [499, 427] on input "Documento de identificación.   *" at bounding box center [768, 421] width 664 height 43
paste input "GAOF701104"
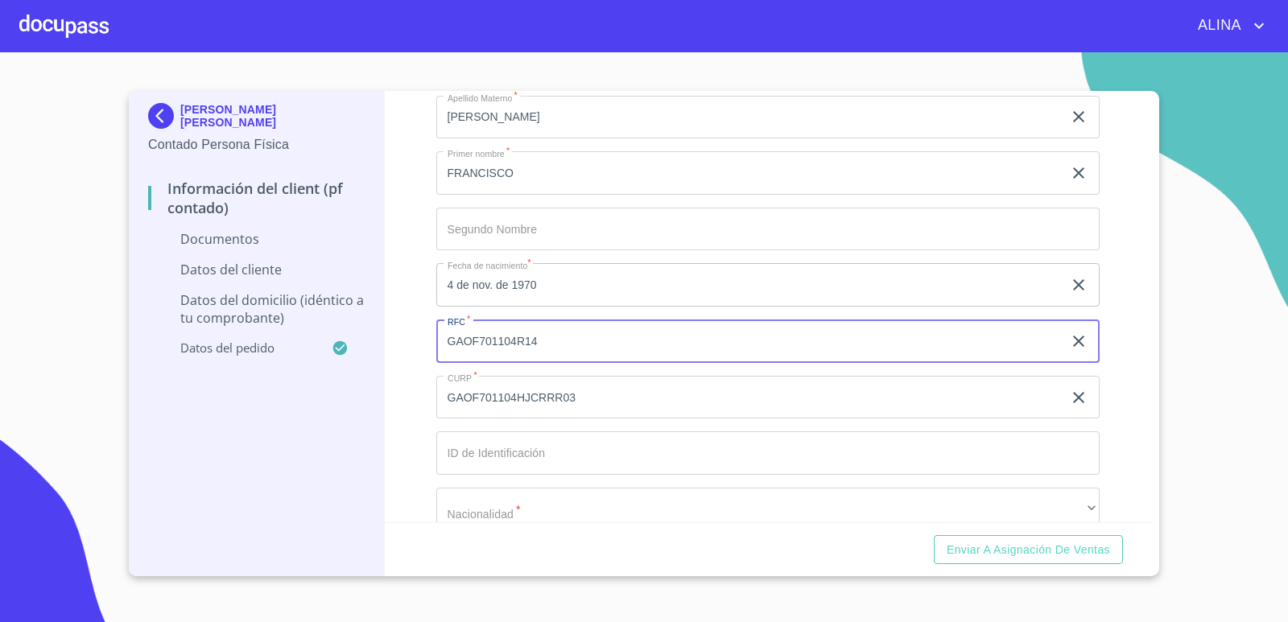
scroll to position [2253, 0]
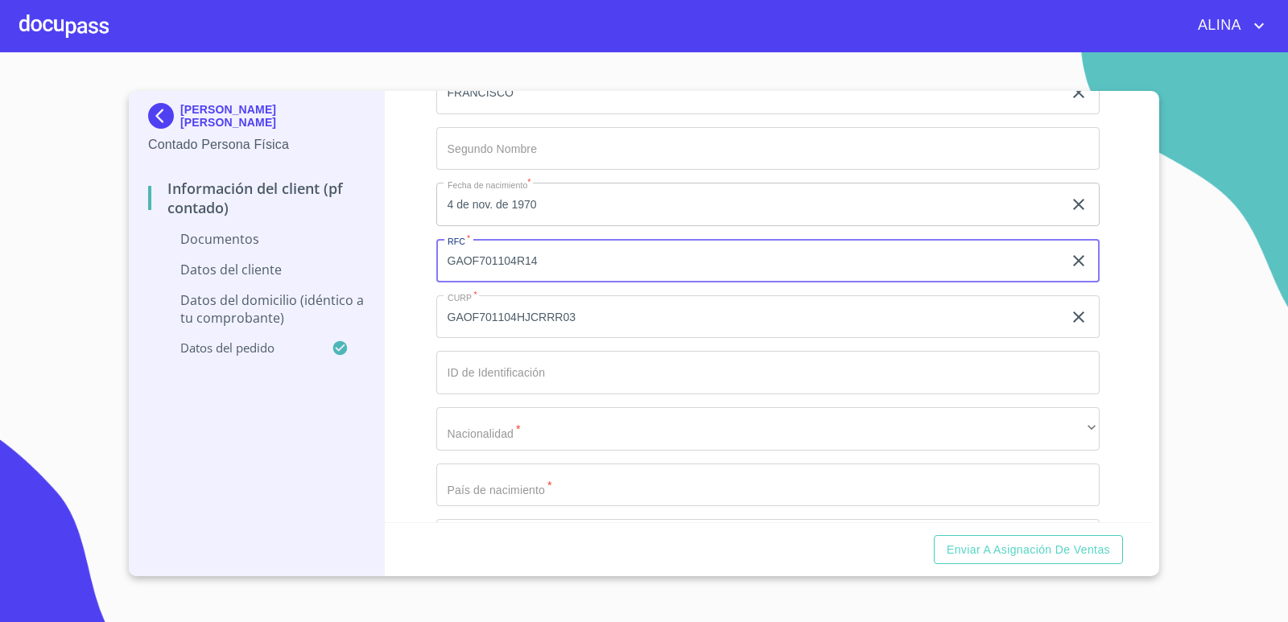
type input "GAOF701104R14"
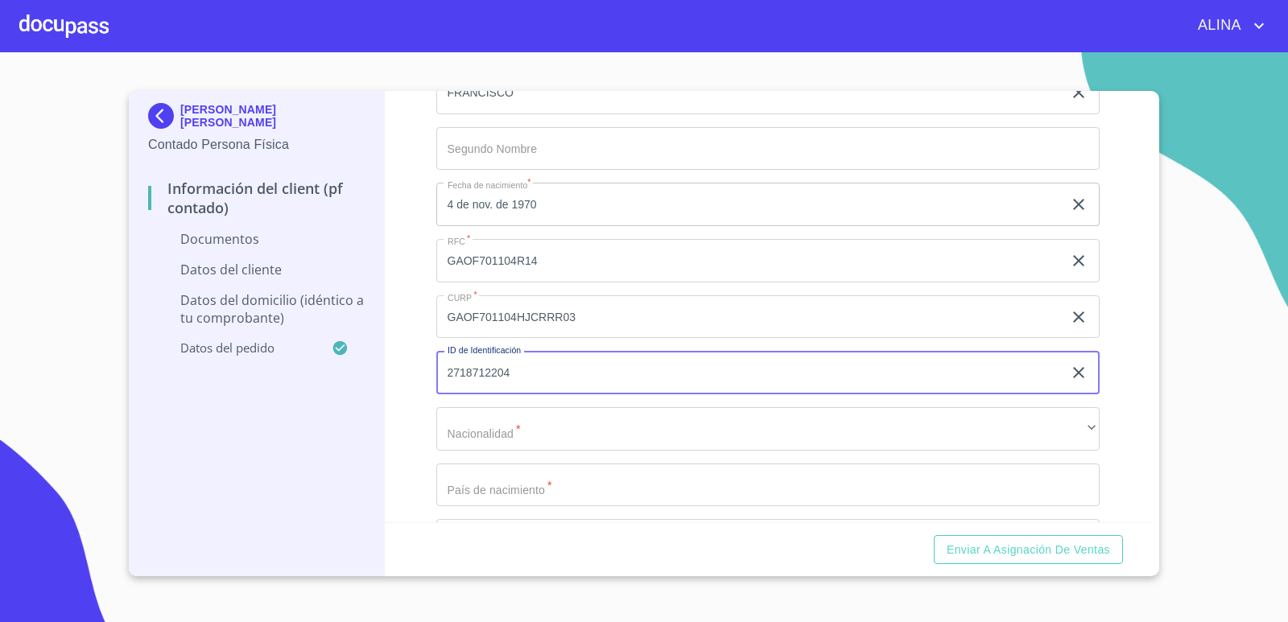
type input "2718712204"
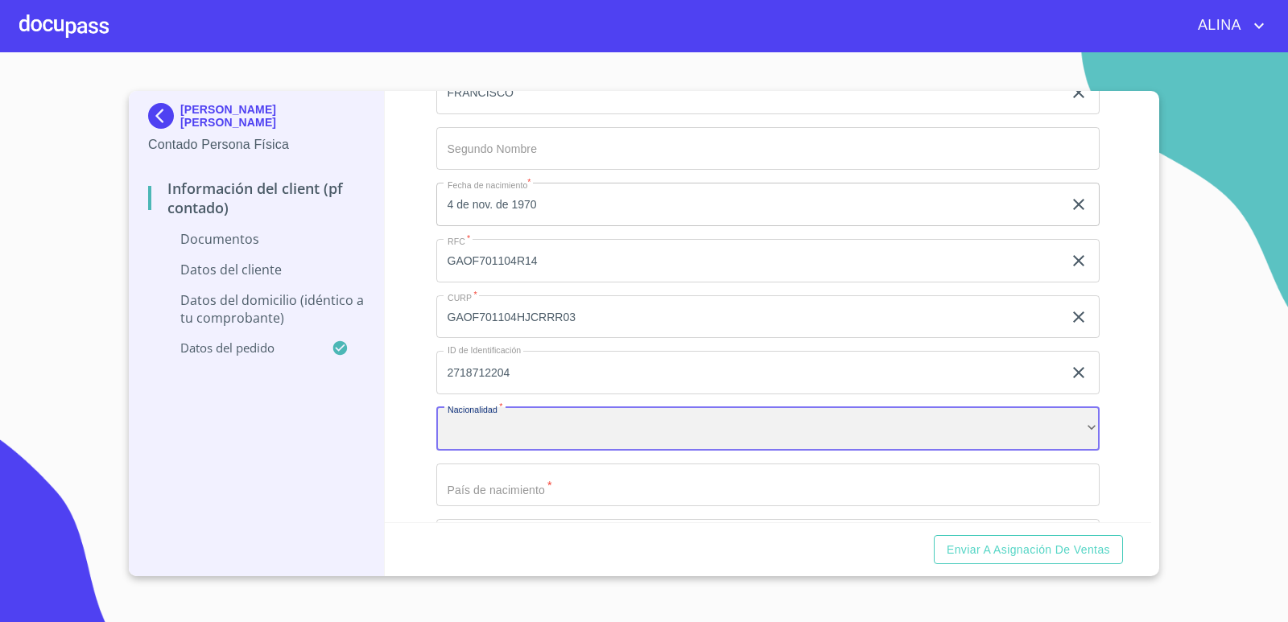
click at [526, 426] on div "​" at bounding box center [768, 428] width 664 height 43
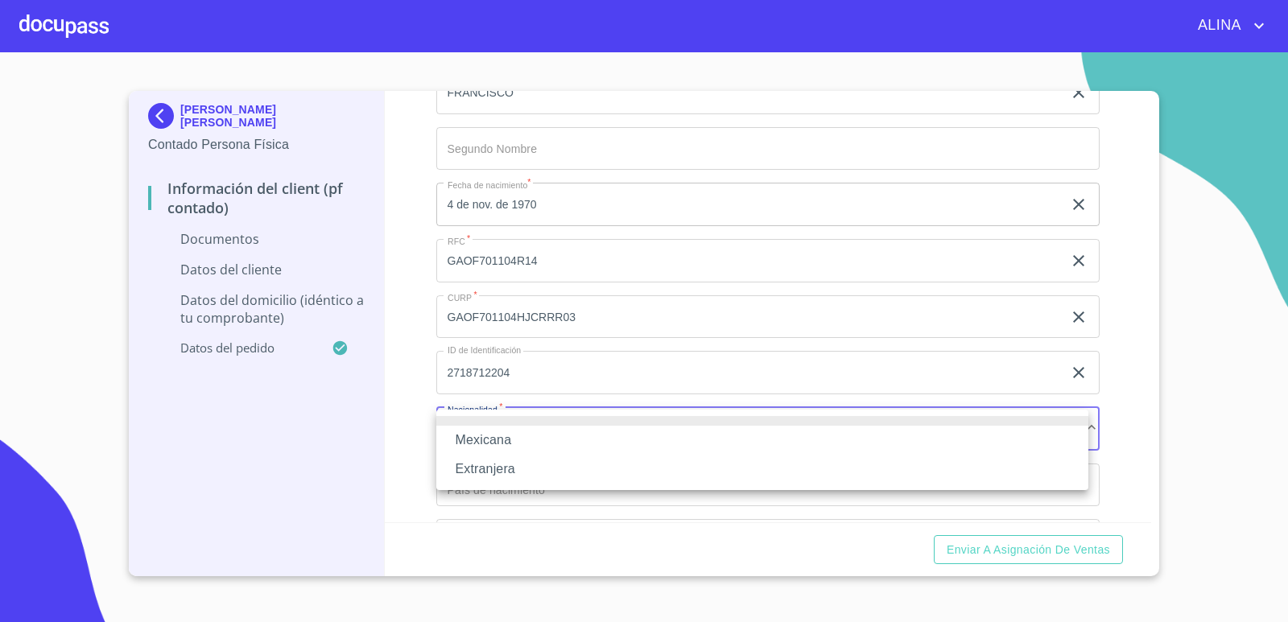
click at [482, 439] on li "Mexicana" at bounding box center [762, 440] width 652 height 29
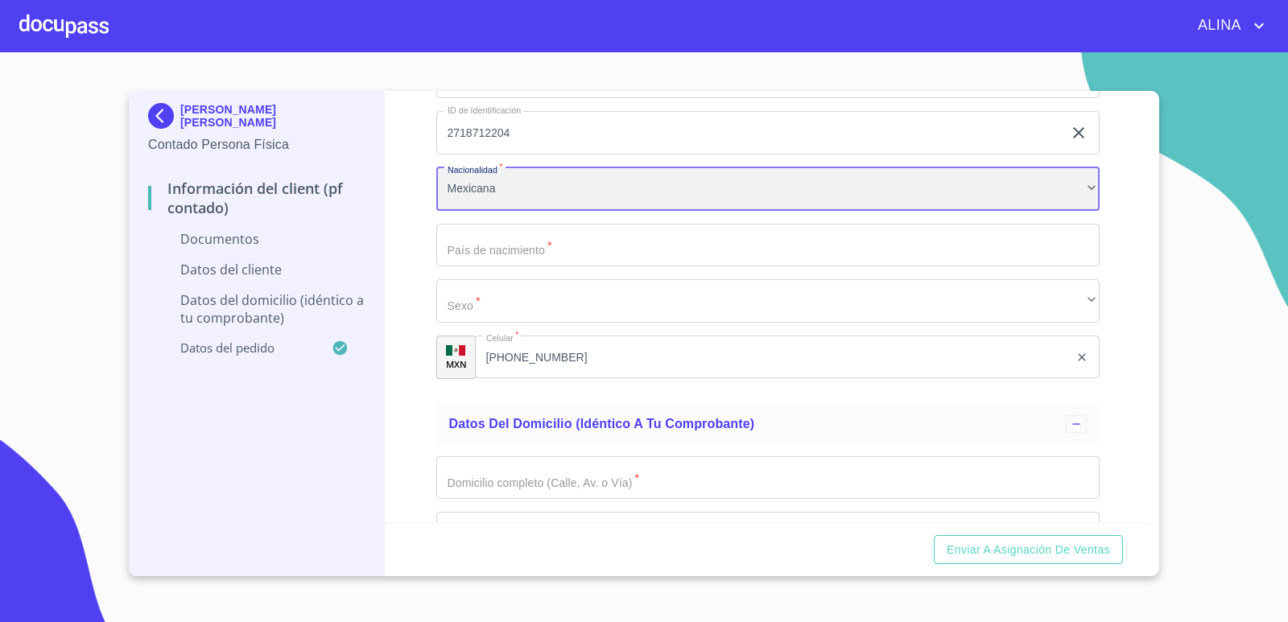
scroll to position [2495, 0]
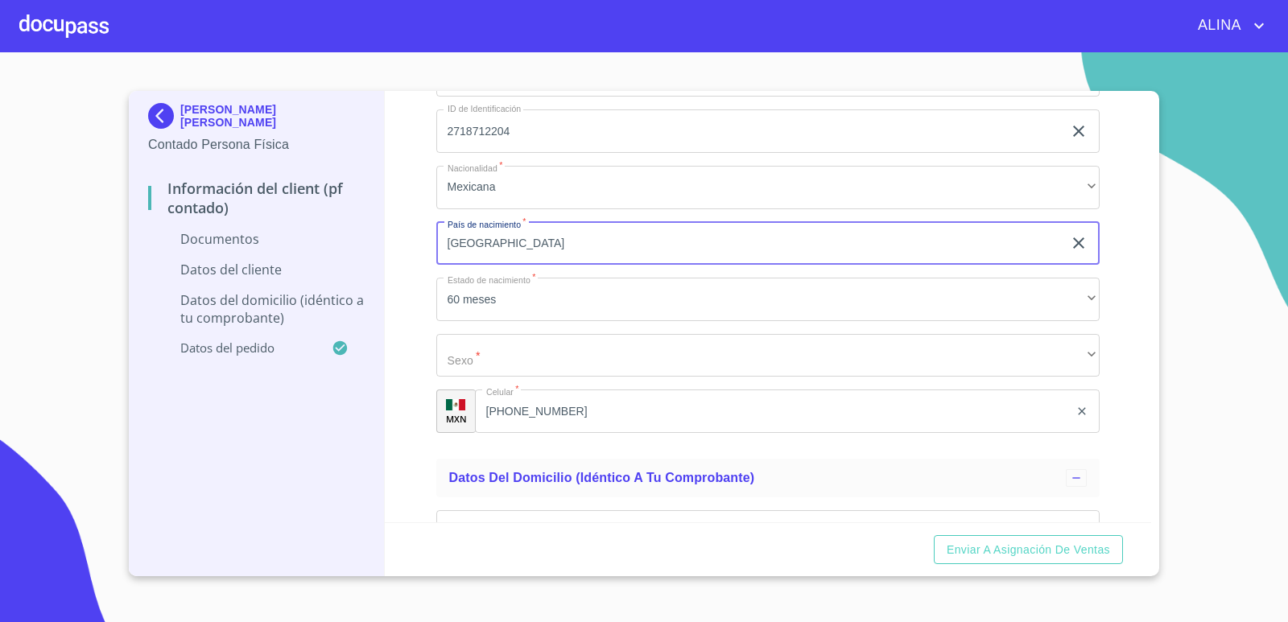
type input "[GEOGRAPHIC_DATA]"
click at [934, 535] on button "Enviar a Asignación de Ventas" at bounding box center [1028, 550] width 189 height 30
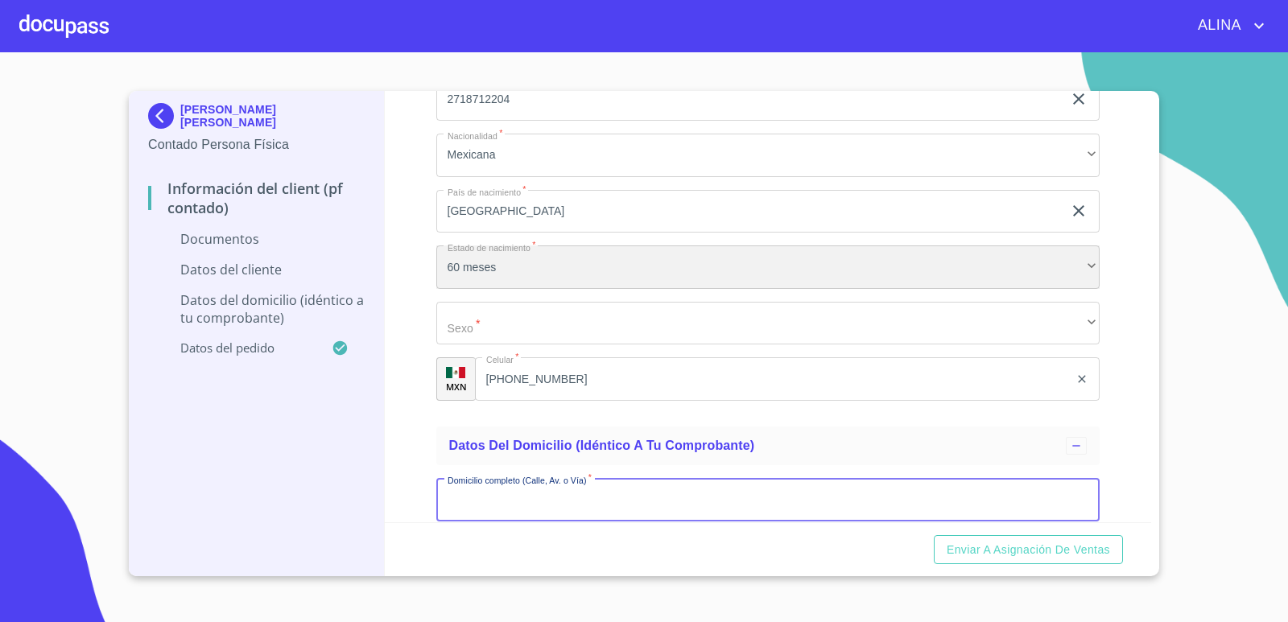
click at [549, 272] on div "60 meses" at bounding box center [768, 266] width 664 height 43
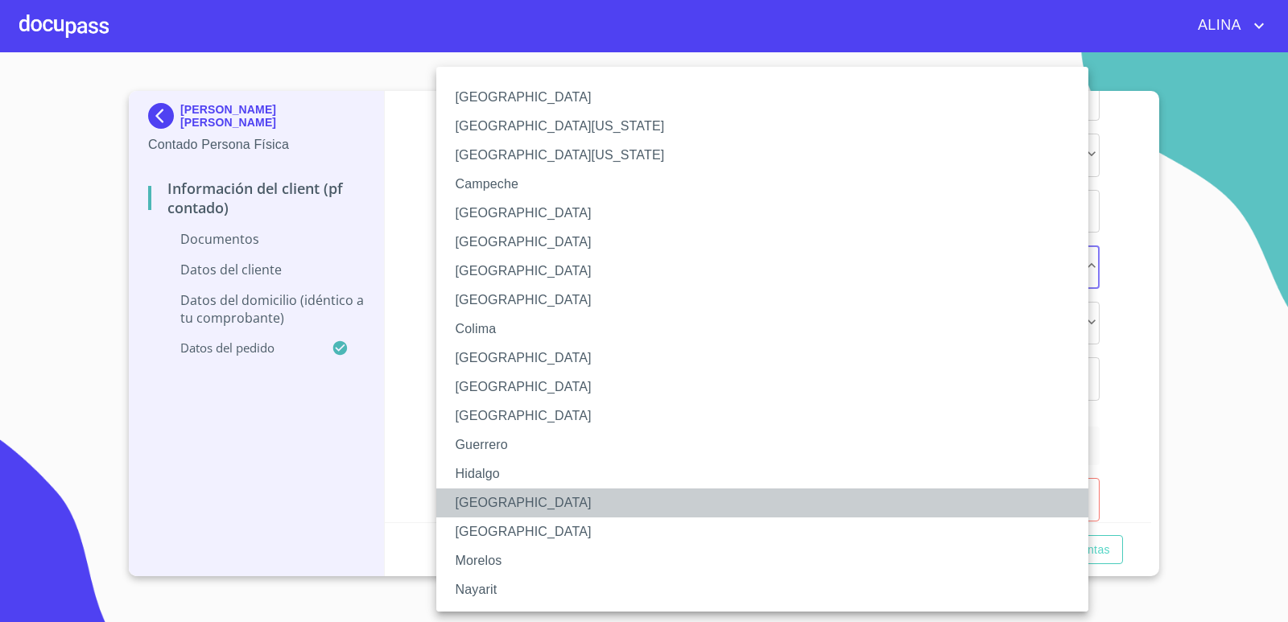
click at [474, 502] on li "[GEOGRAPHIC_DATA]" at bounding box center [768, 502] width 664 height 29
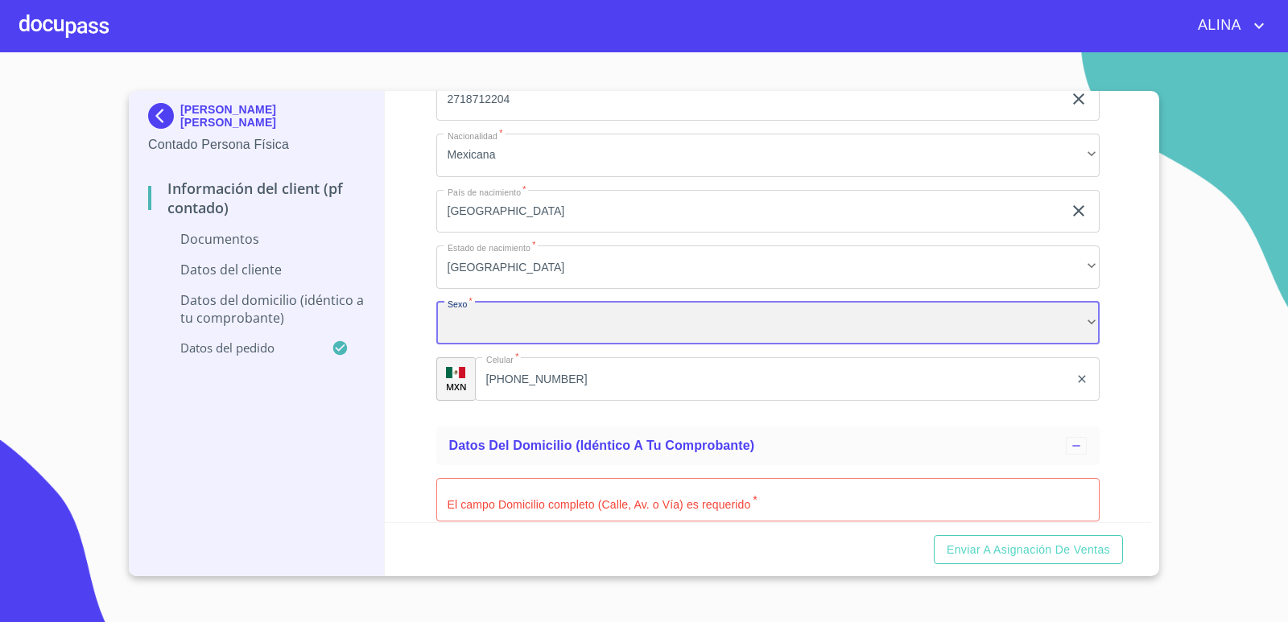
click at [521, 327] on div "​" at bounding box center [768, 323] width 664 height 43
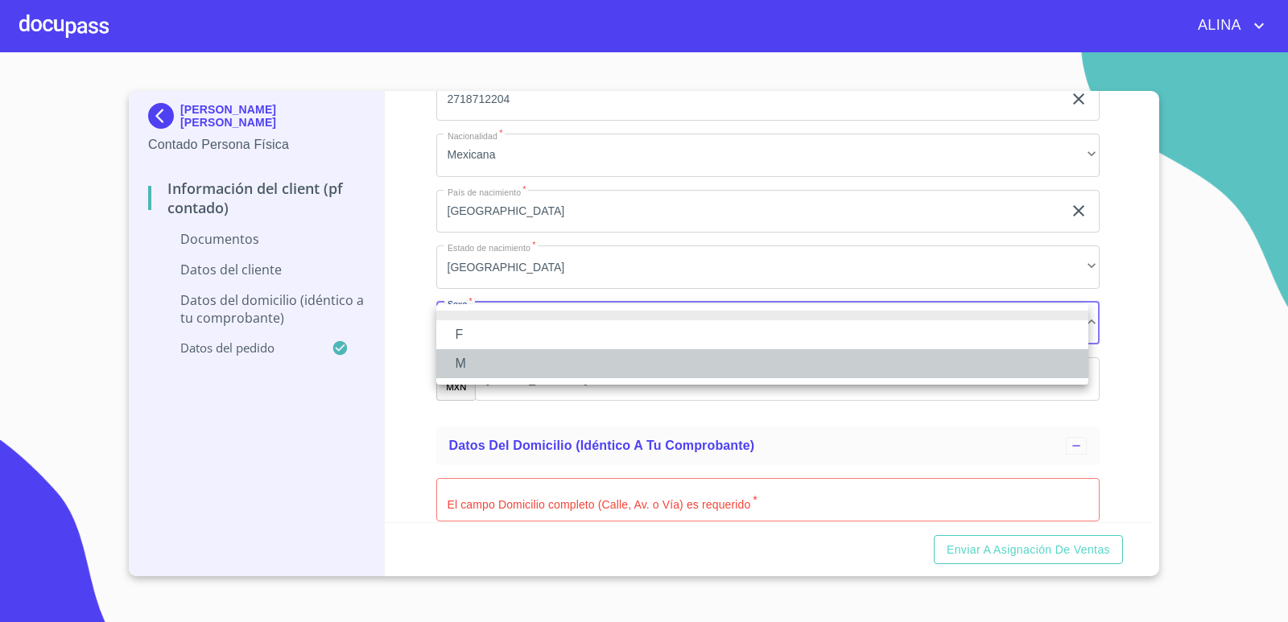
click at [463, 353] on li "M" at bounding box center [762, 363] width 652 height 29
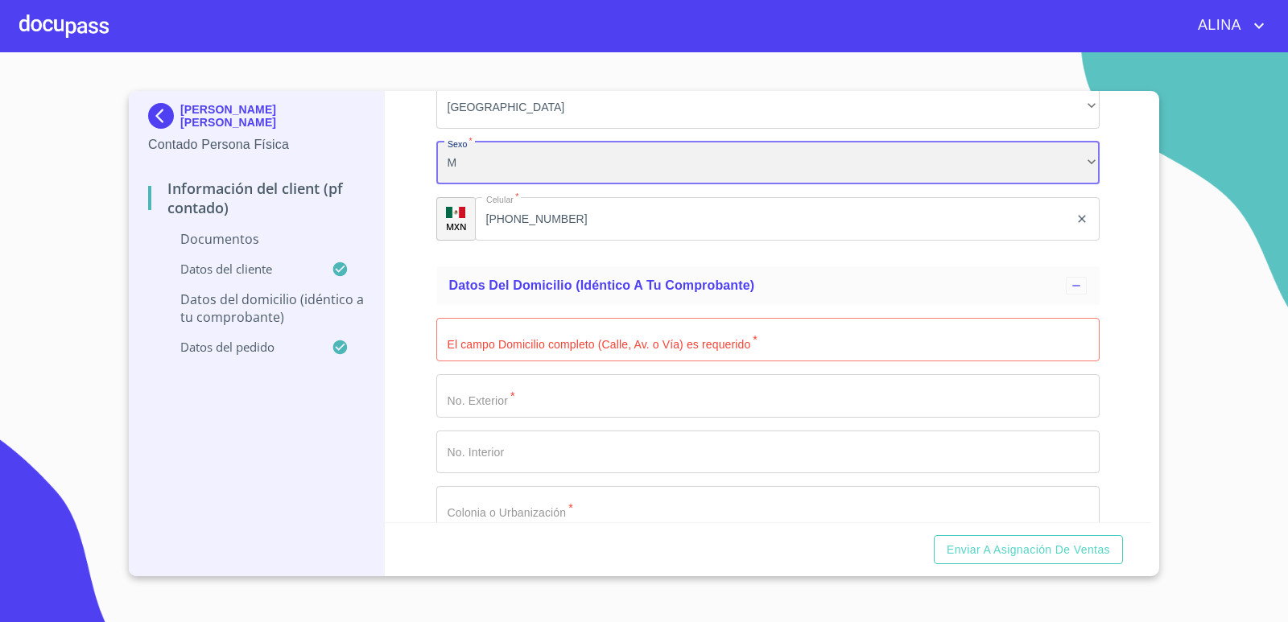
scroll to position [2688, 0]
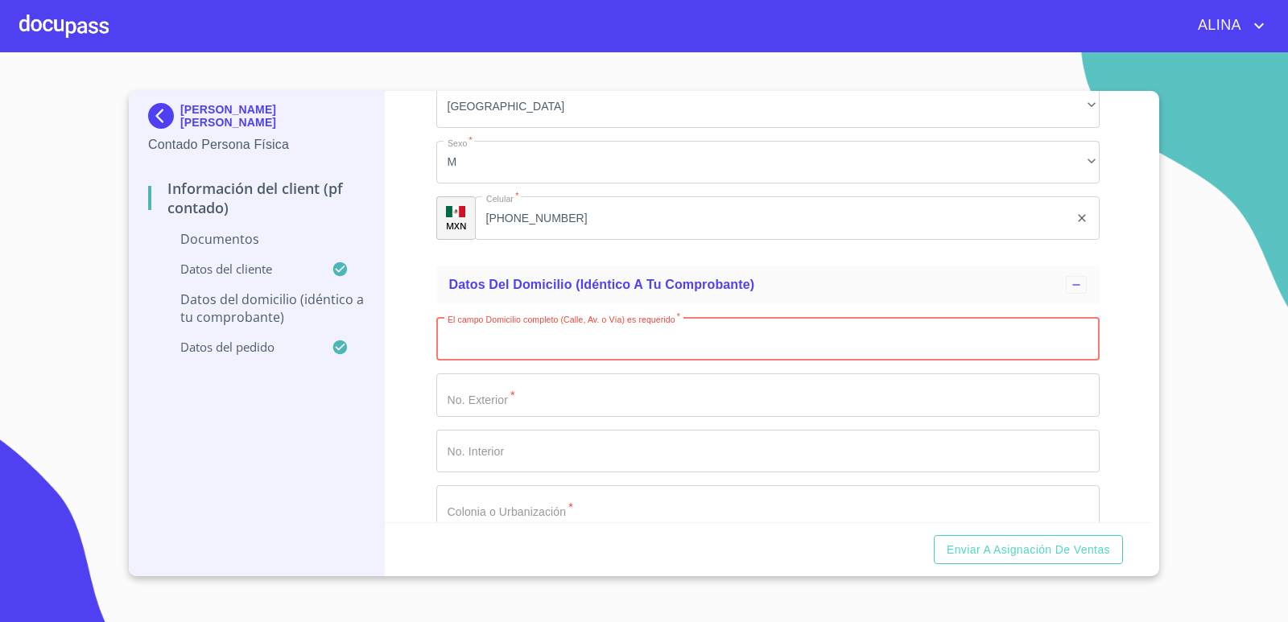
click at [889, 352] on input "Documento de identificación.   *" at bounding box center [768, 338] width 664 height 43
type input "[PERSON_NAME]"
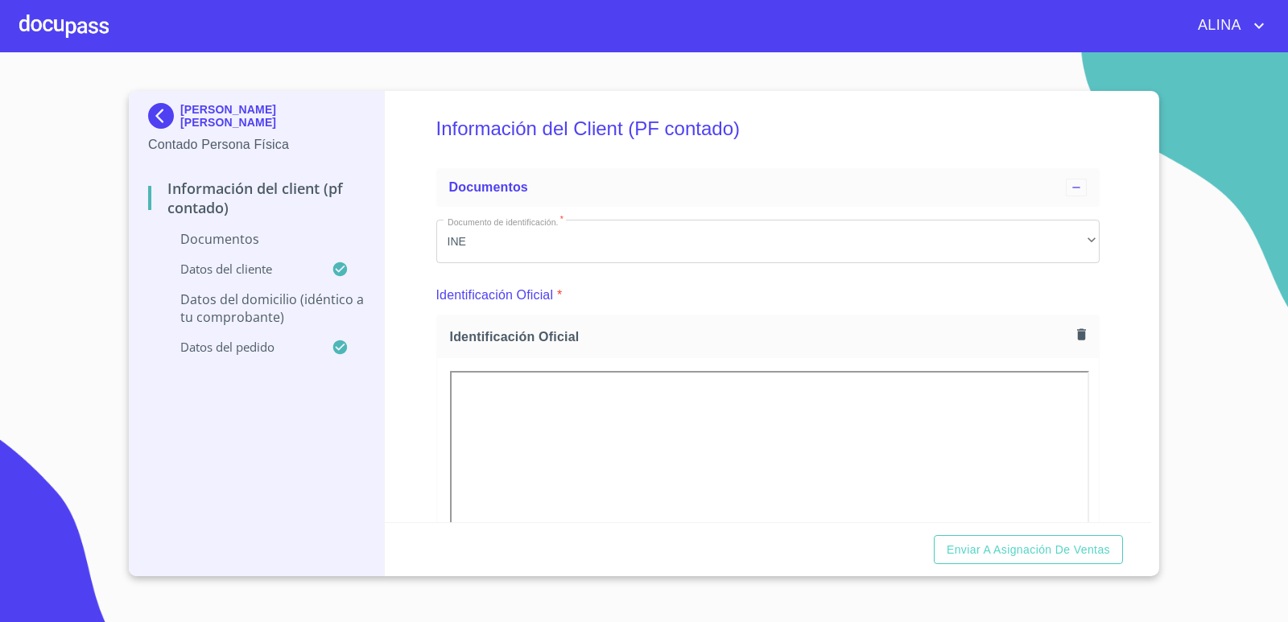
scroll to position [0, 0]
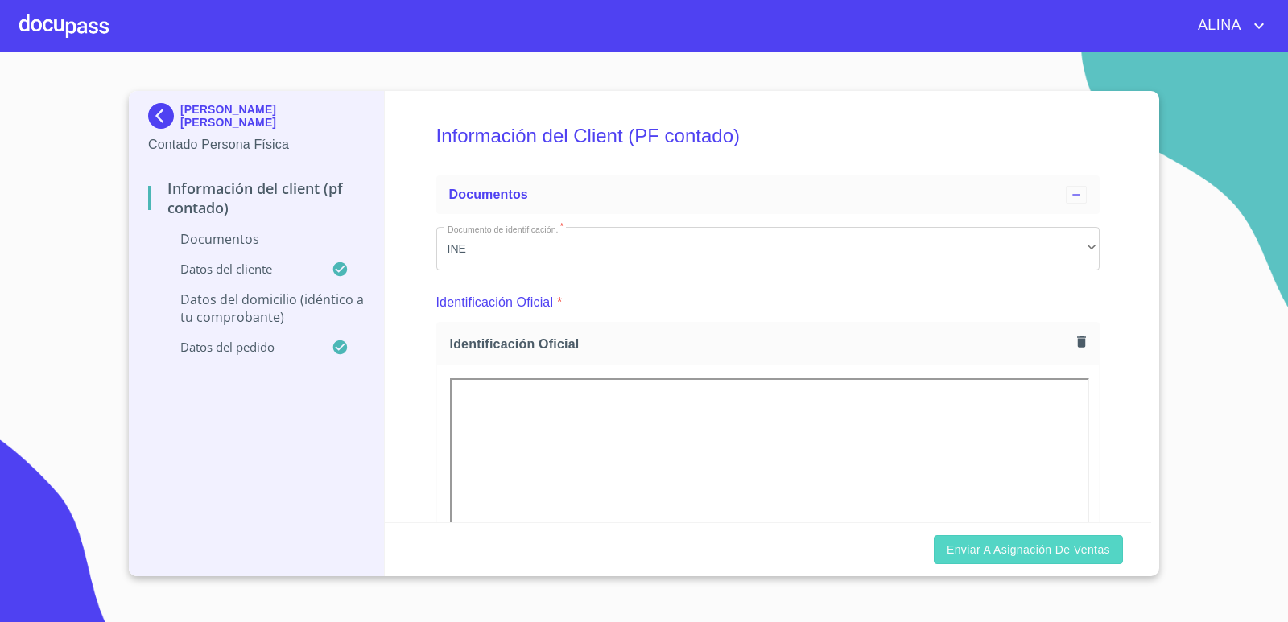
type input "93"
click at [995, 552] on span "Enviar a Asignación de Ventas" at bounding box center [1027, 550] width 163 height 20
